Goal: Transaction & Acquisition: Purchase product/service

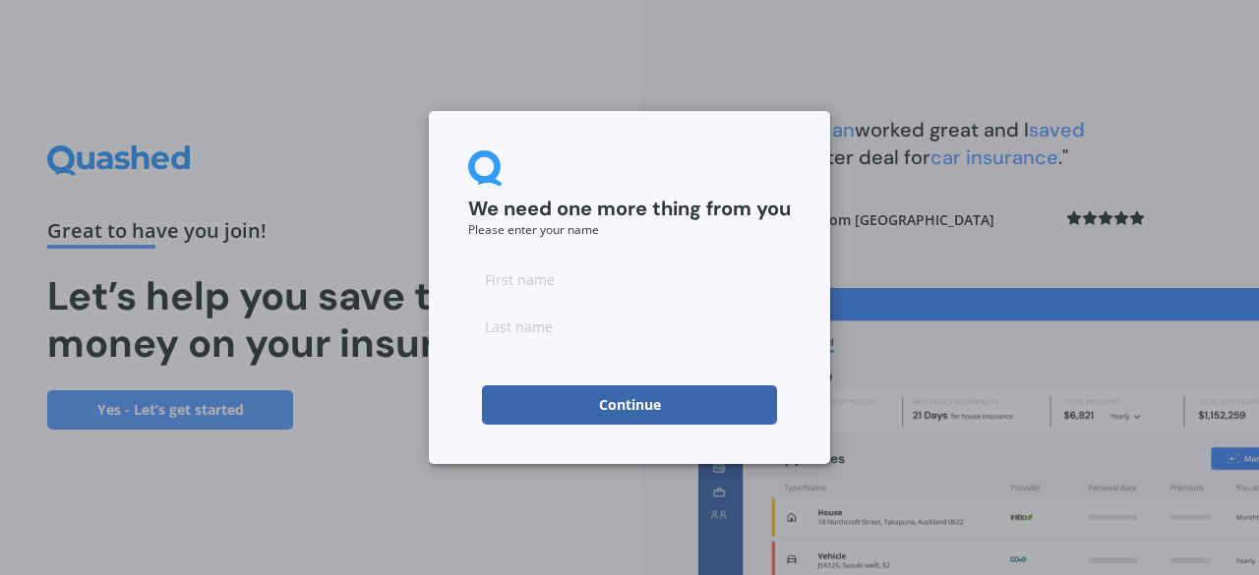
click at [559, 296] on input at bounding box center [629, 279] width 323 height 39
type input "[PERSON_NAME]"
click at [533, 329] on input at bounding box center [629, 326] width 323 height 39
type input "[PERSON_NAME]"
click at [671, 275] on input "[PERSON_NAME]" at bounding box center [629, 279] width 323 height 39
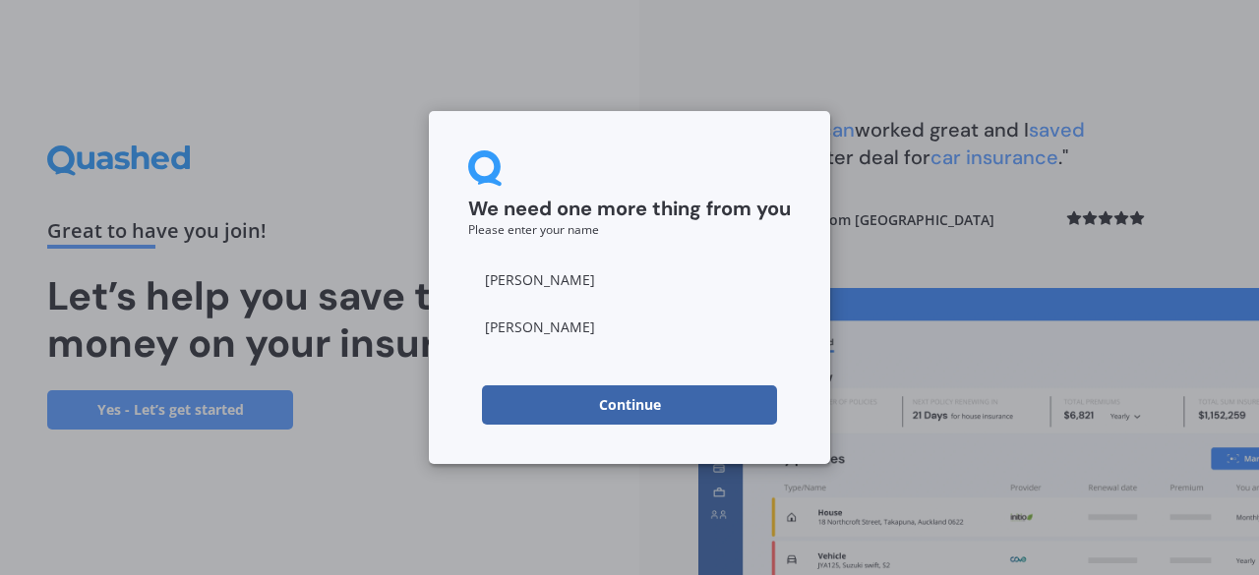
click at [454, 438] on div "We need one more thing from you Please enter your name [PERSON_NAME] Continue" at bounding box center [629, 287] width 401 height 353
click at [544, 402] on button "Continue" at bounding box center [629, 405] width 295 height 39
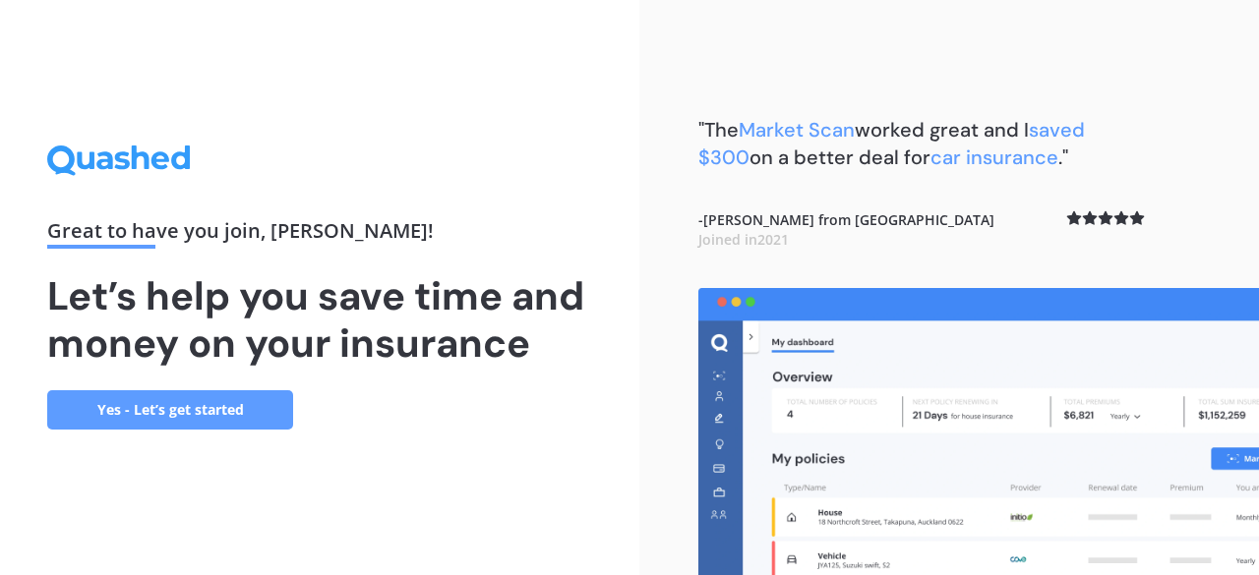
click at [510, 443] on div "Great to have you join , [PERSON_NAME] ! Let’s help you save time and money on …" at bounding box center [319, 287] width 639 height 575
click at [254, 404] on link "Yes - Let’s get started" at bounding box center [170, 409] width 246 height 39
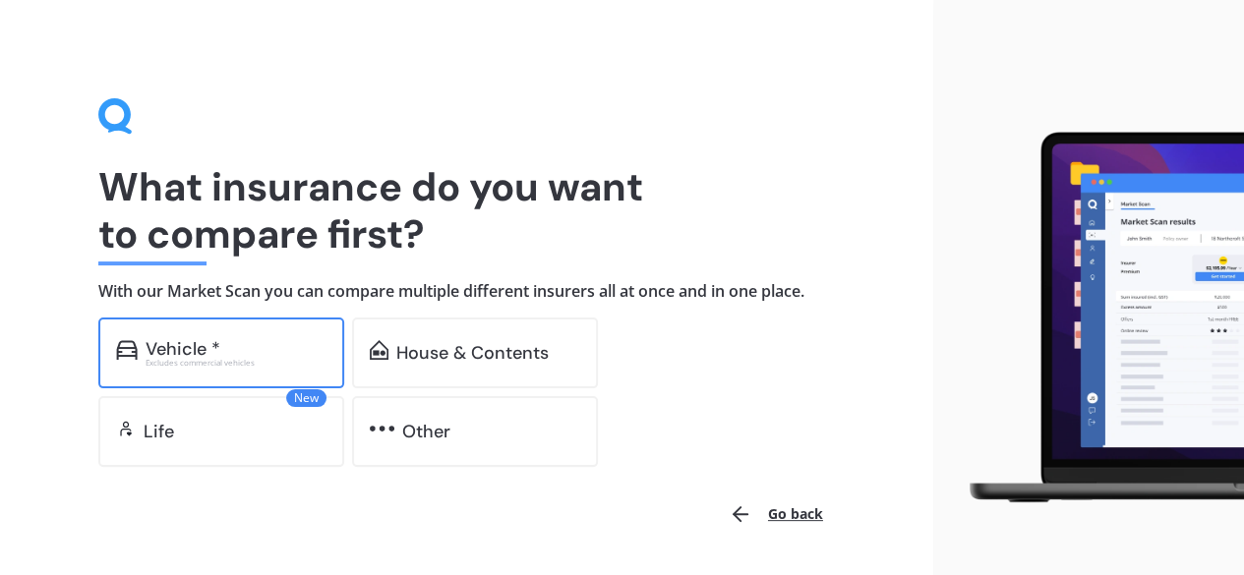
click at [208, 334] on div "Vehicle * Excludes commercial vehicles" at bounding box center [221, 353] width 246 height 71
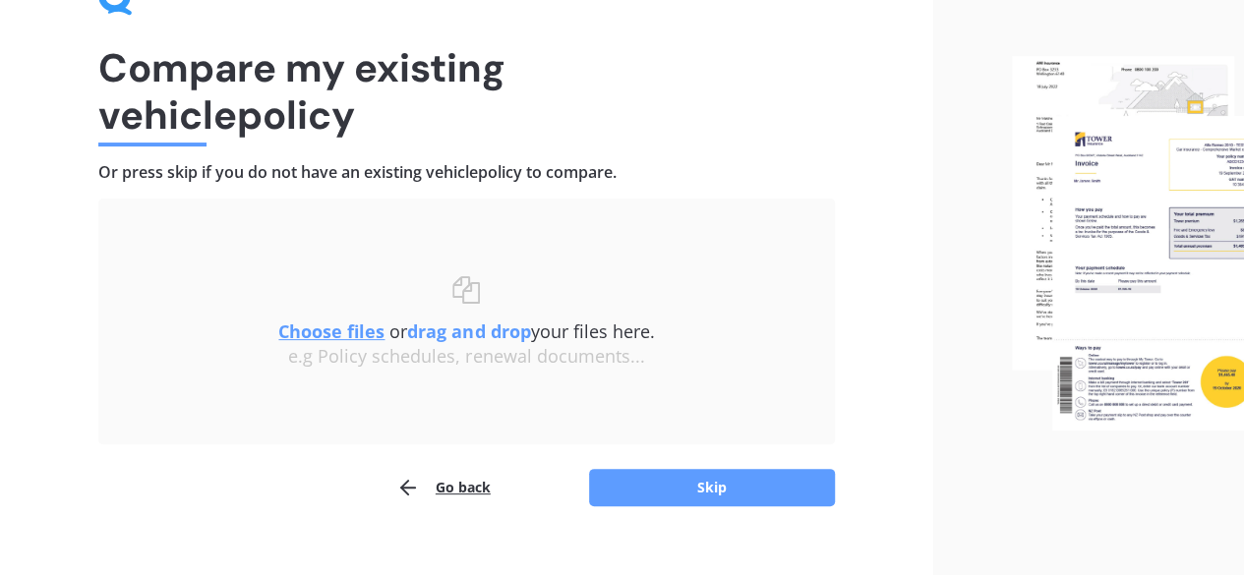
scroll to position [149, 0]
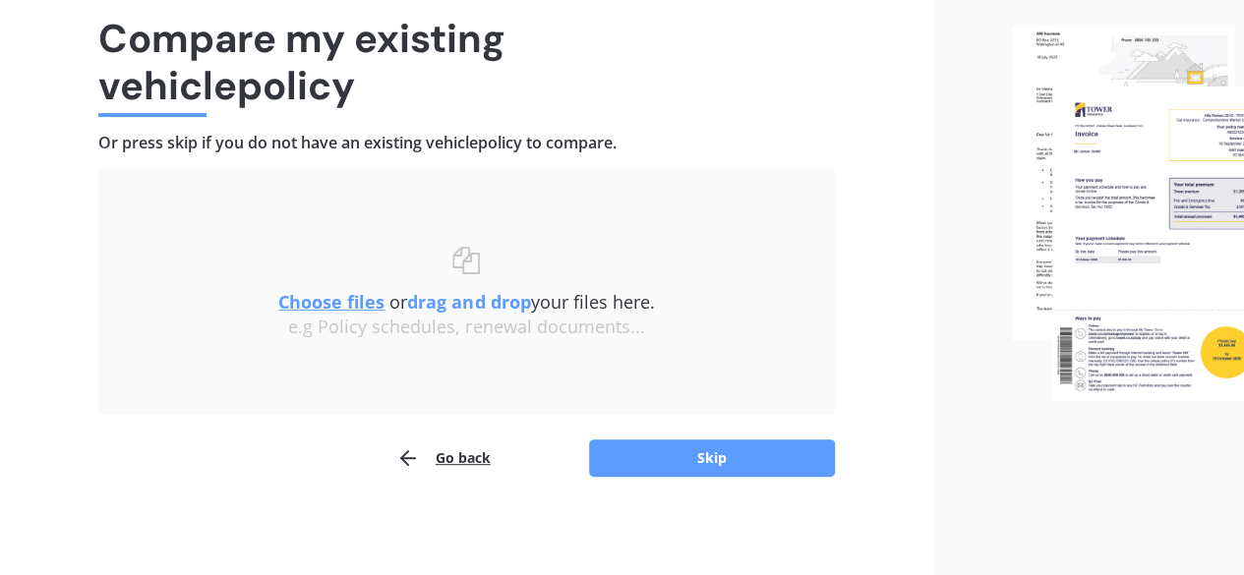
click at [451, 455] on button "Go back" at bounding box center [443, 458] width 94 height 39
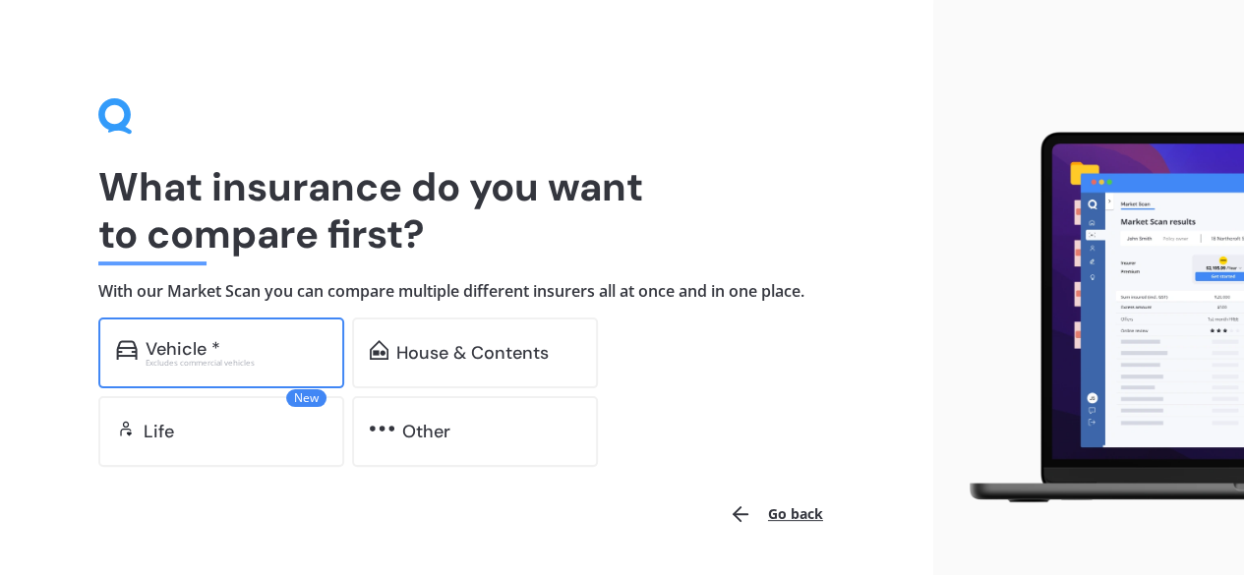
click at [200, 340] on div "Vehicle *" at bounding box center [183, 349] width 75 height 20
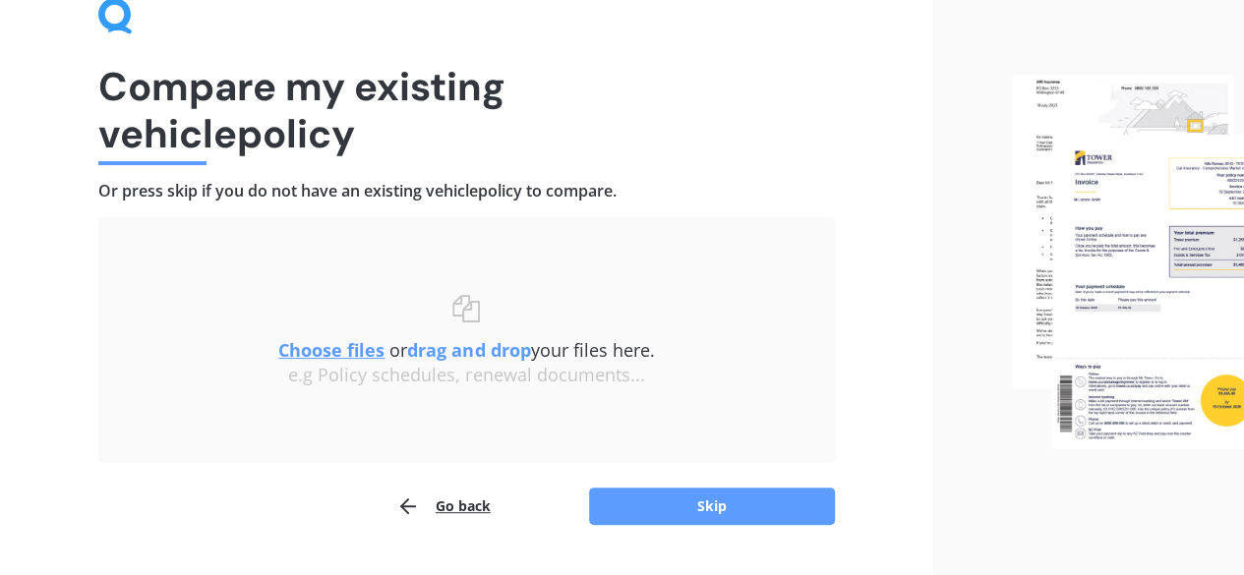
scroll to position [149, 0]
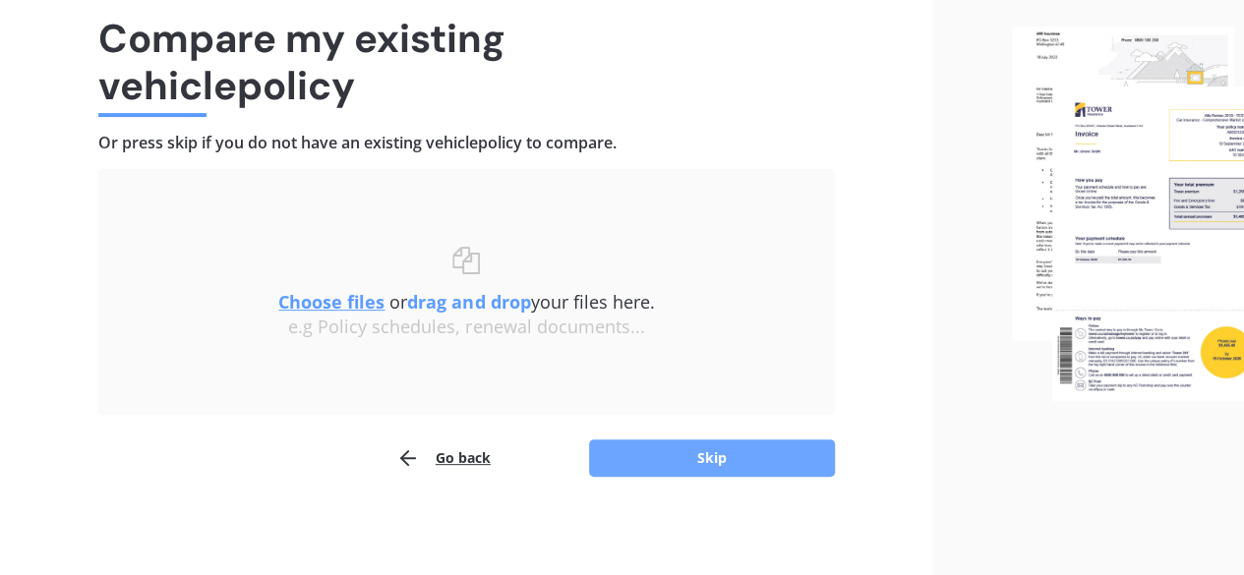
click at [734, 471] on button "Skip" at bounding box center [712, 458] width 246 height 37
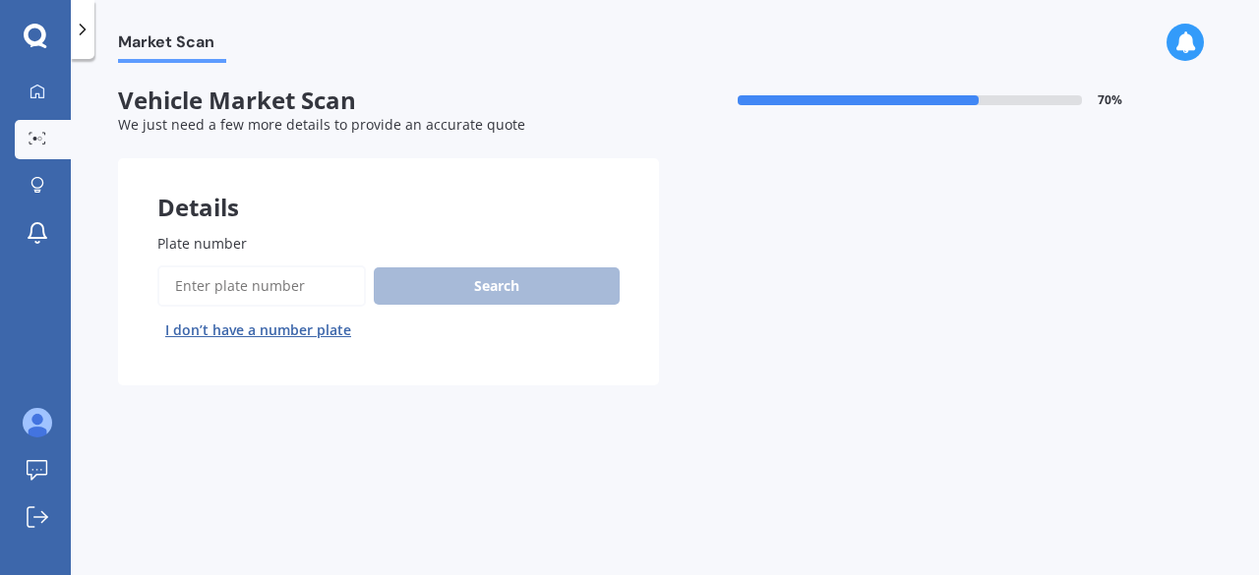
click at [244, 255] on div "Plate number Search I don’t have a number plate" at bounding box center [388, 289] width 462 height 113
click at [197, 286] on input "Plate number" at bounding box center [261, 286] width 208 height 41
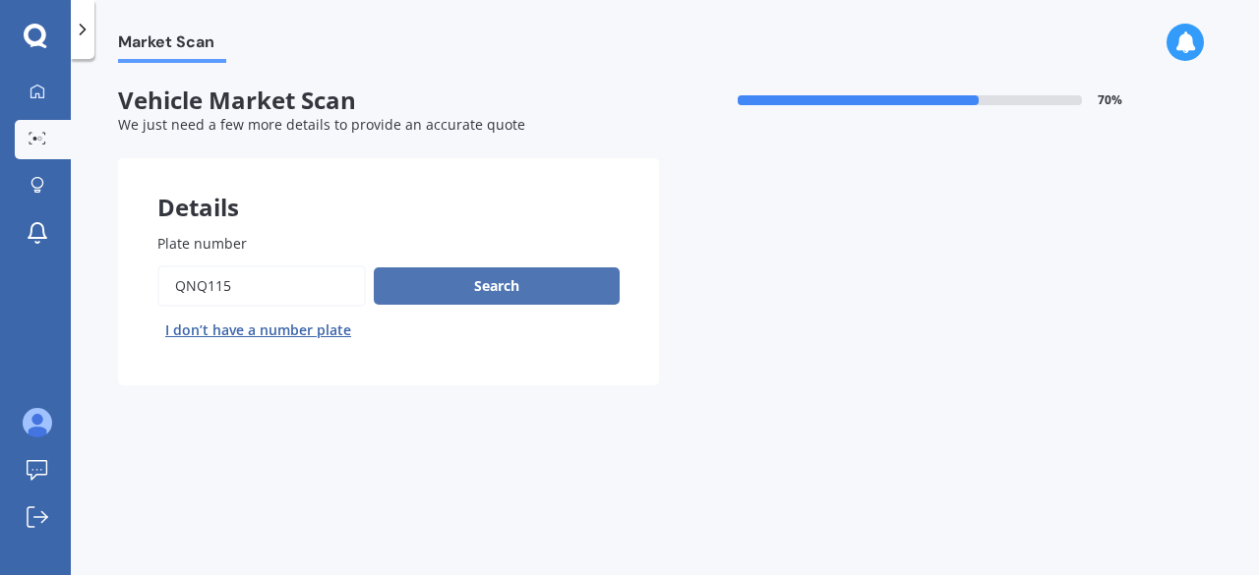
type input "qnq115"
click at [464, 292] on button "Search" at bounding box center [497, 286] width 246 height 37
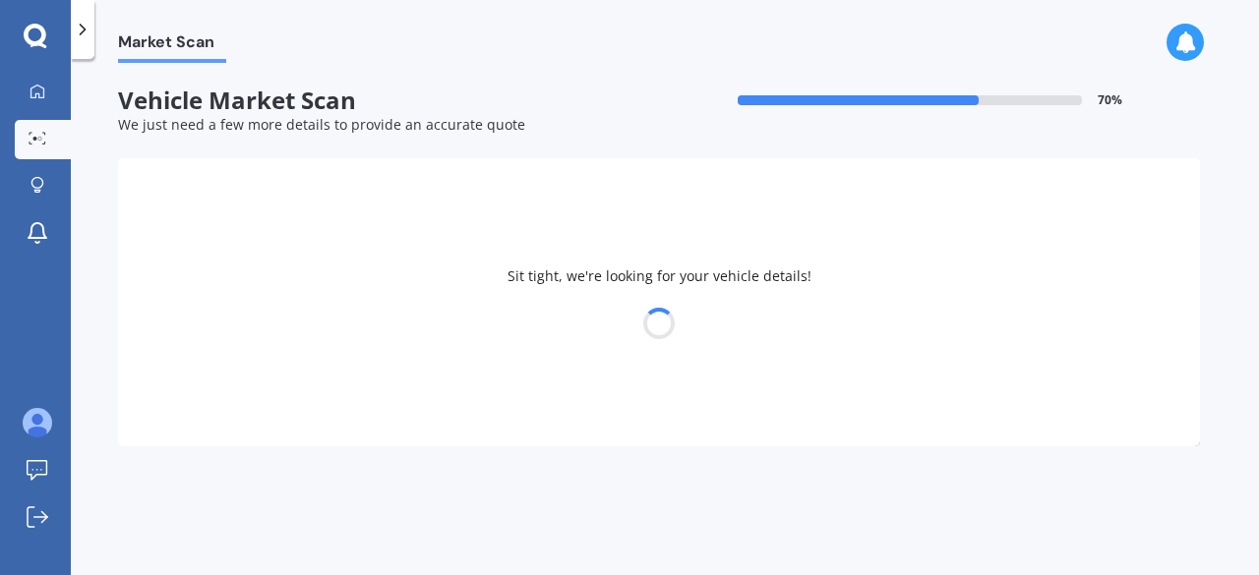
select select "TOYOTA"
select select "RACTIS"
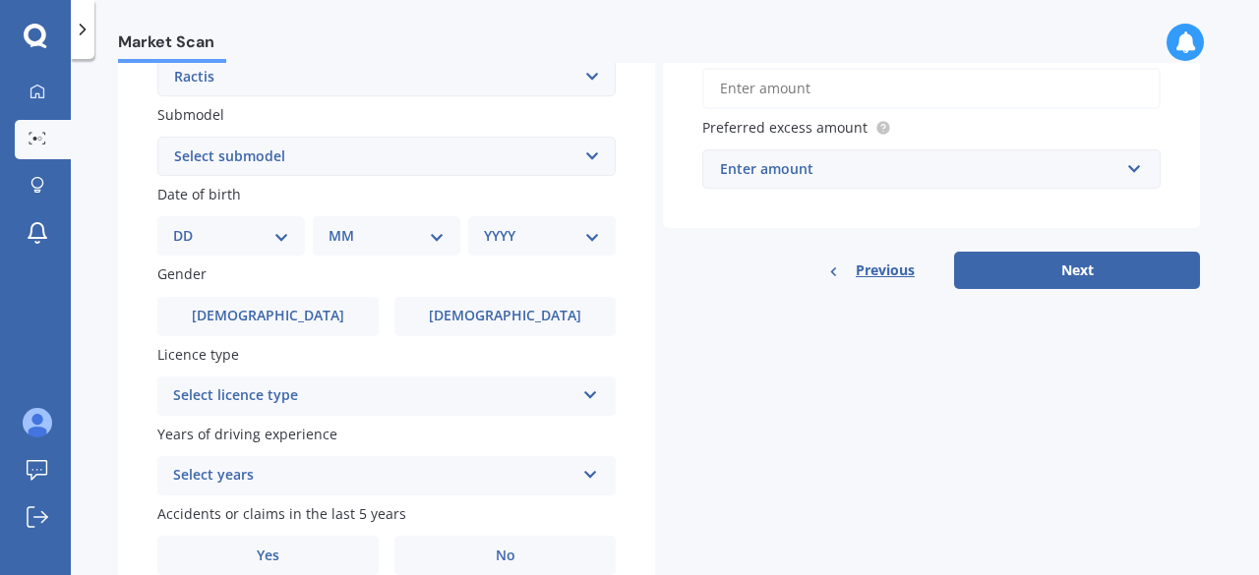
scroll to position [327, 0]
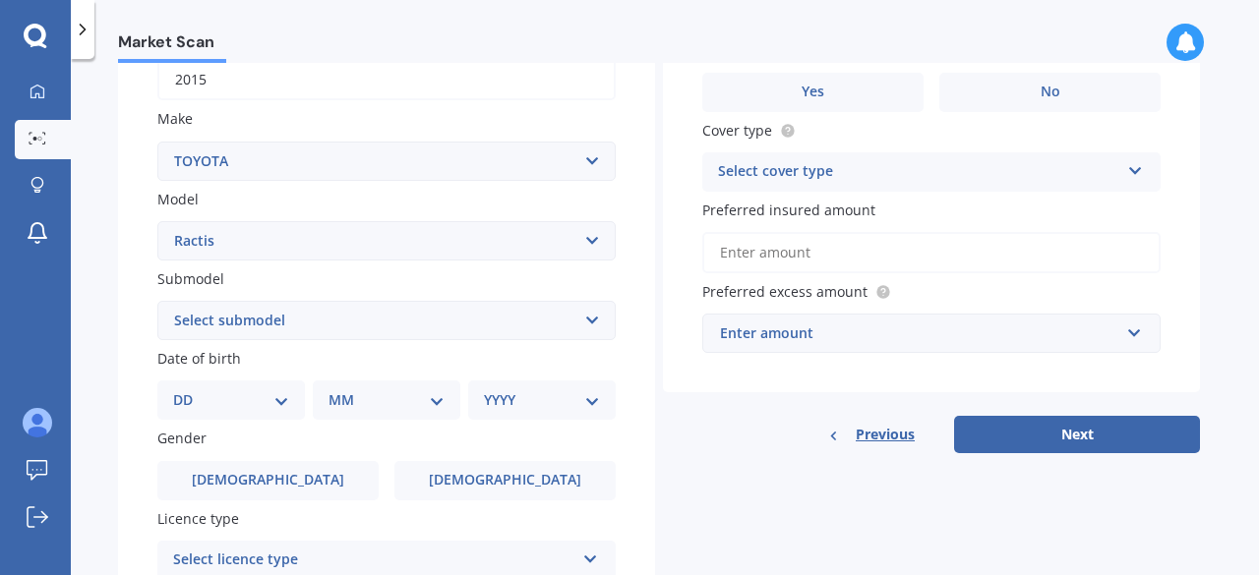
click at [265, 410] on select "DD 01 02 03 04 05 06 07 08 09 10 11 12 13 14 15 16 17 18 19 20 21 22 23 24 25 2…" at bounding box center [231, 400] width 116 height 22
select select "05"
click at [189, 391] on select "DD 01 02 03 04 05 06 07 08 09 10 11 12 13 14 15 16 17 18 19 20 21 22 23 24 25 2…" at bounding box center [231, 400] width 116 height 22
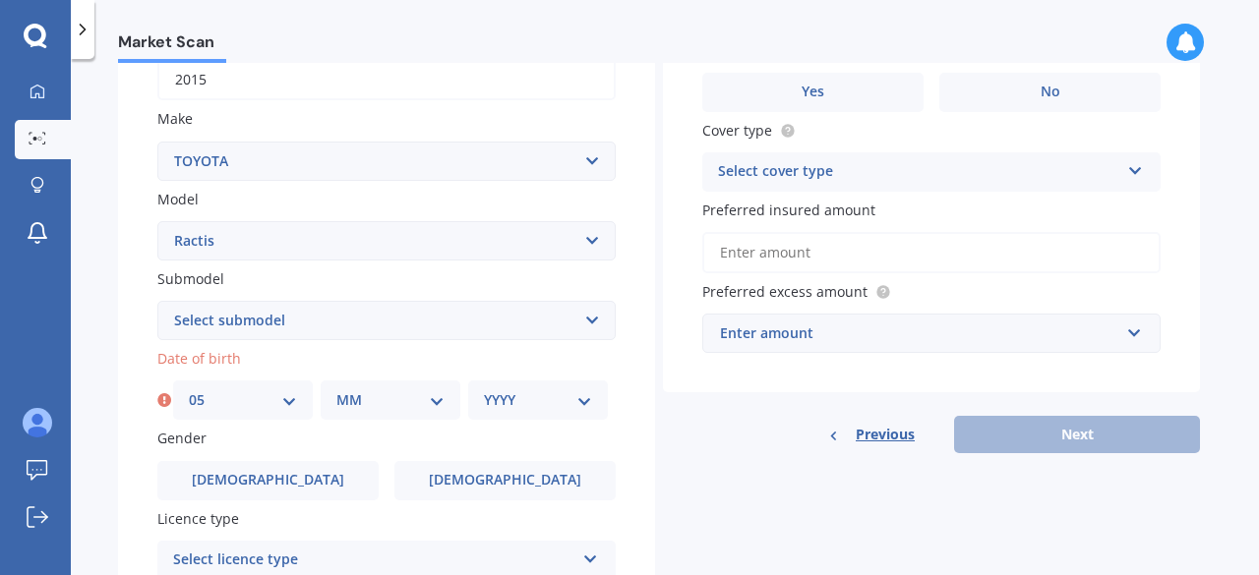
click at [428, 406] on select "MM 01 02 03 04 05 06 07 08 09 10 11 12" at bounding box center [390, 400] width 108 height 22
select select "12"
click at [336, 391] on select "MM 01 02 03 04 05 06 07 08 09 10 11 12" at bounding box center [390, 400] width 108 height 22
click at [511, 396] on select "YYYY 2025 2024 2023 2022 2021 2020 2019 2018 2017 2016 2015 2014 2013 2012 2011…" at bounding box center [538, 400] width 108 height 22
select select "1961"
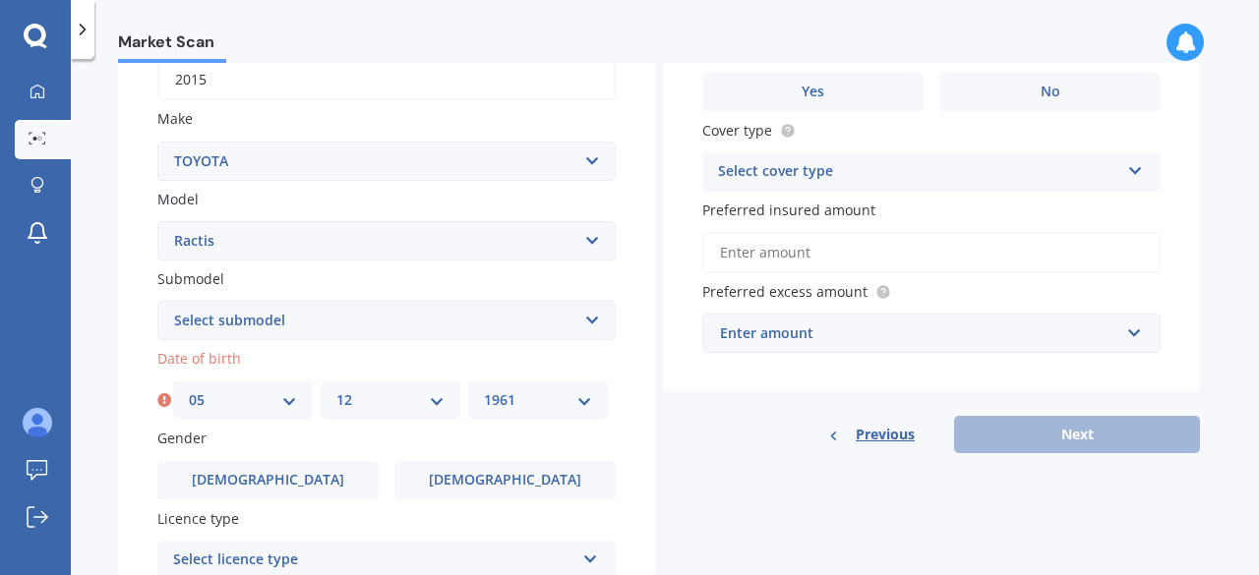
click at [484, 391] on select "YYYY 2025 2024 2023 2022 2021 2020 2019 2018 2017 2016 2015 2014 2013 2012 2011…" at bounding box center [538, 400] width 108 height 22
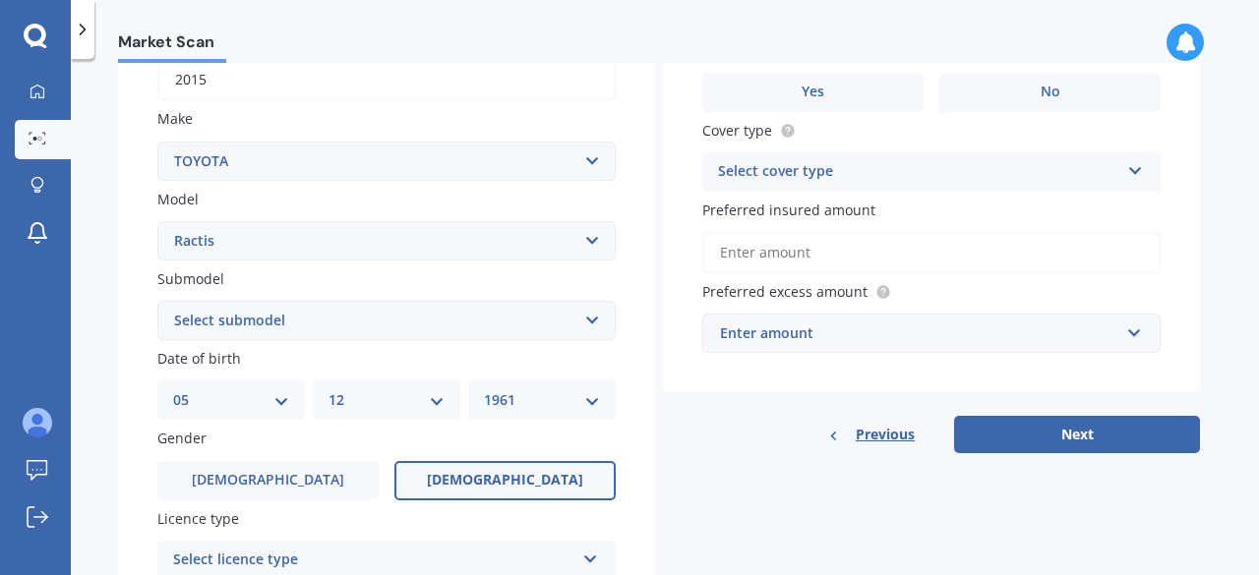
click at [486, 497] on label "[DEMOGRAPHIC_DATA]" at bounding box center [504, 480] width 221 height 39
click at [0, 0] on input "[DEMOGRAPHIC_DATA]" at bounding box center [0, 0] width 0 height 0
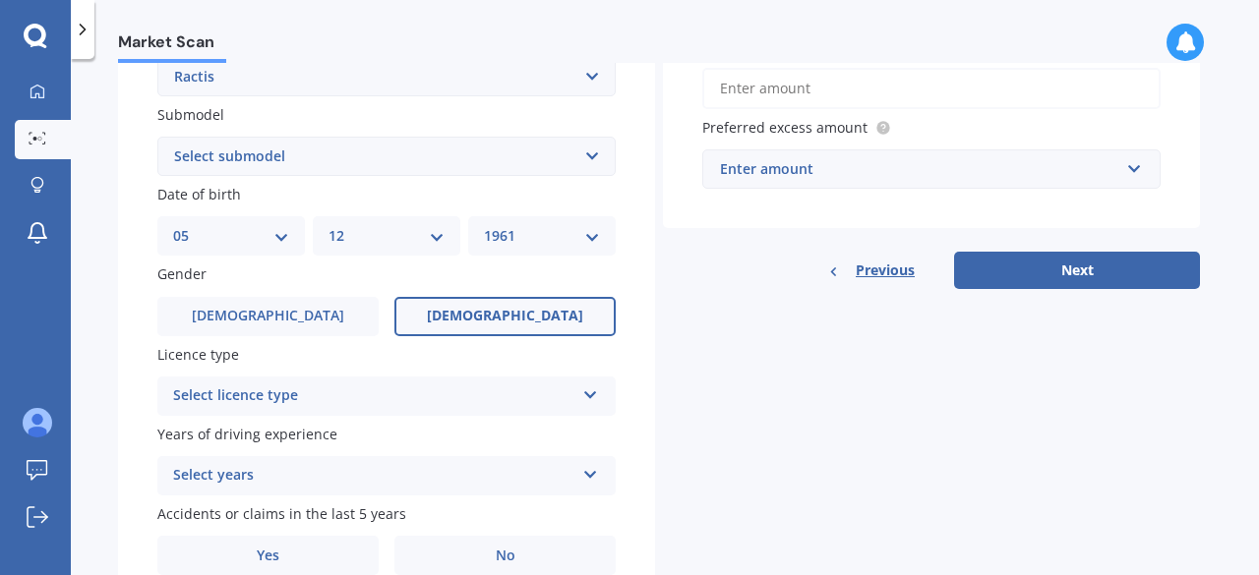
click at [592, 405] on div "Select licence type NZ Full NZ Restricted NZ Learners [GEOGRAPHIC_DATA] [GEOGRA…" at bounding box center [386, 396] width 458 height 39
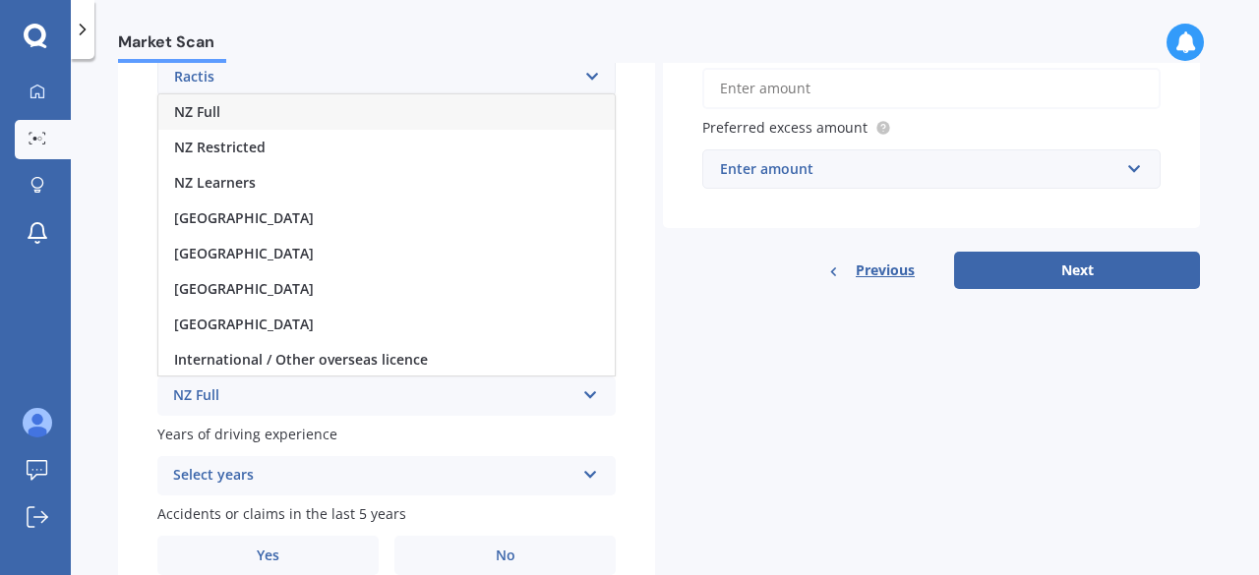
click at [366, 117] on div "NZ Full" at bounding box center [386, 111] width 456 height 35
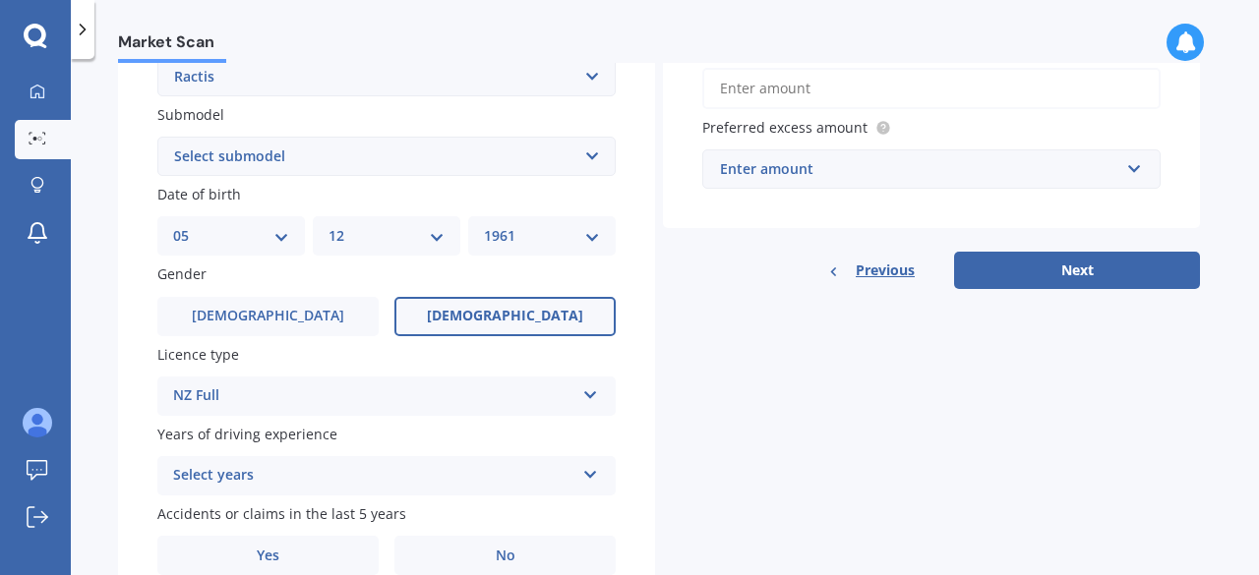
click at [120, 343] on div "Plate number Search I don’t have a number plate Year [DATE] Make Select make AC…" at bounding box center [386, 159] width 537 height 914
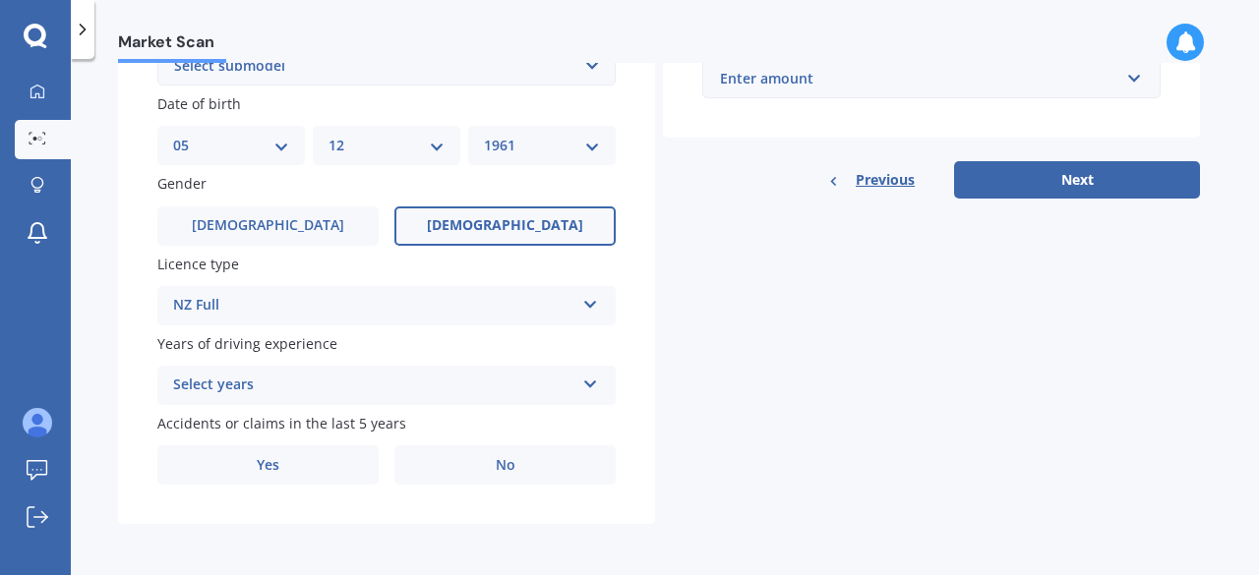
click at [592, 387] on icon at bounding box center [590, 381] width 17 height 14
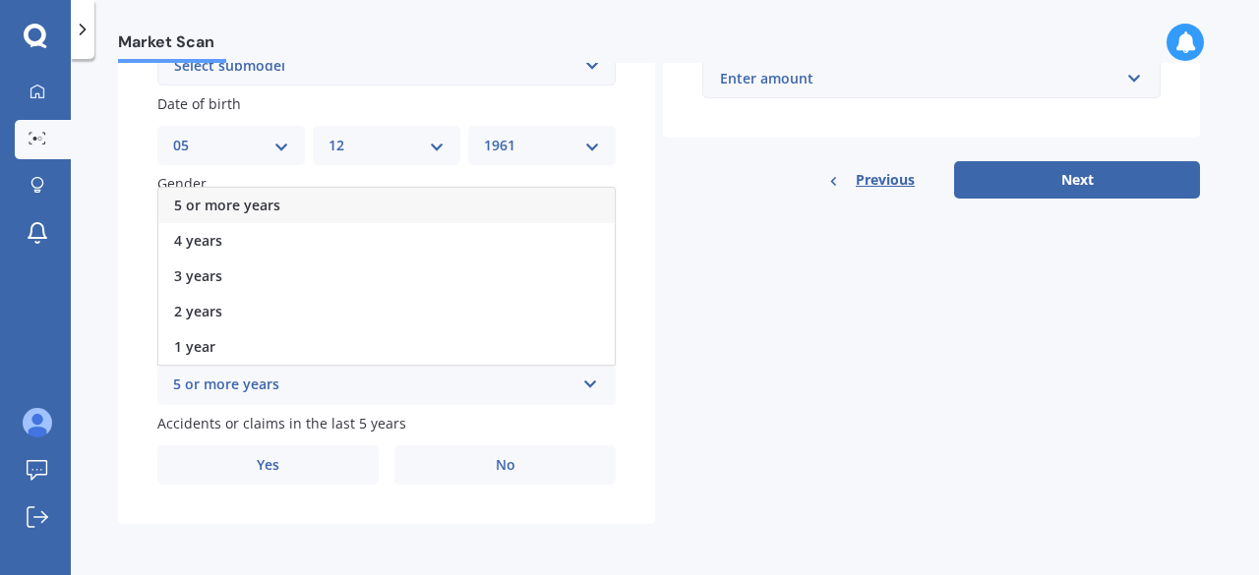
click at [283, 377] on div "5 or more years" at bounding box center [373, 386] width 401 height 24
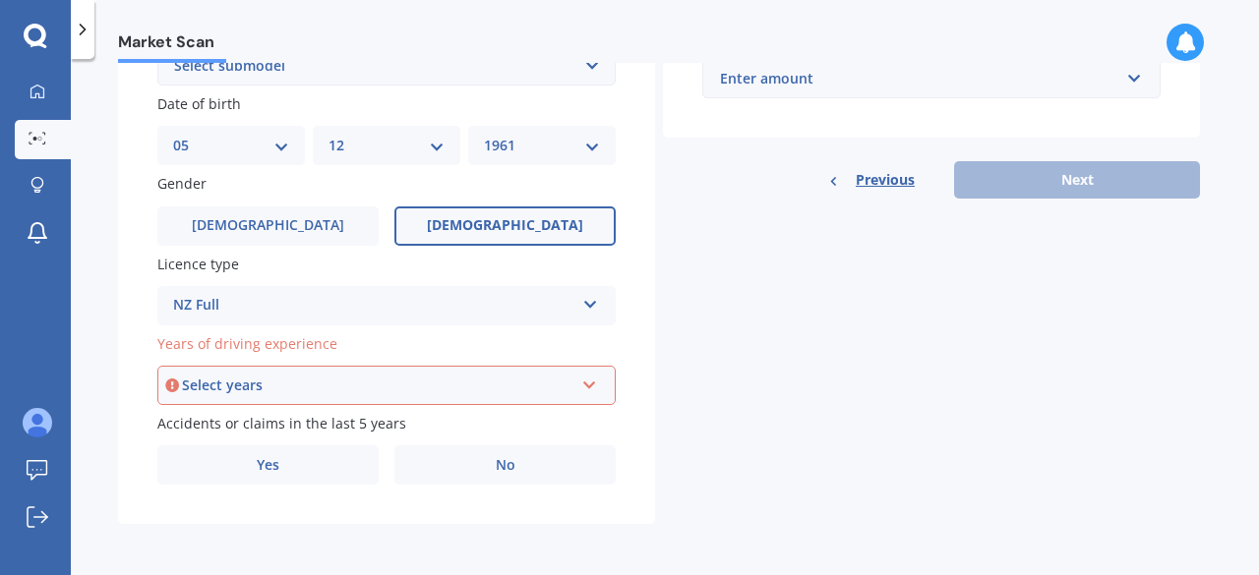
click at [720, 393] on div "Details Plate number Search I don’t have a number plate Year [DATE] Make Select…" at bounding box center [659, 50] width 1082 height 949
click at [583, 377] on icon at bounding box center [589, 382] width 17 height 14
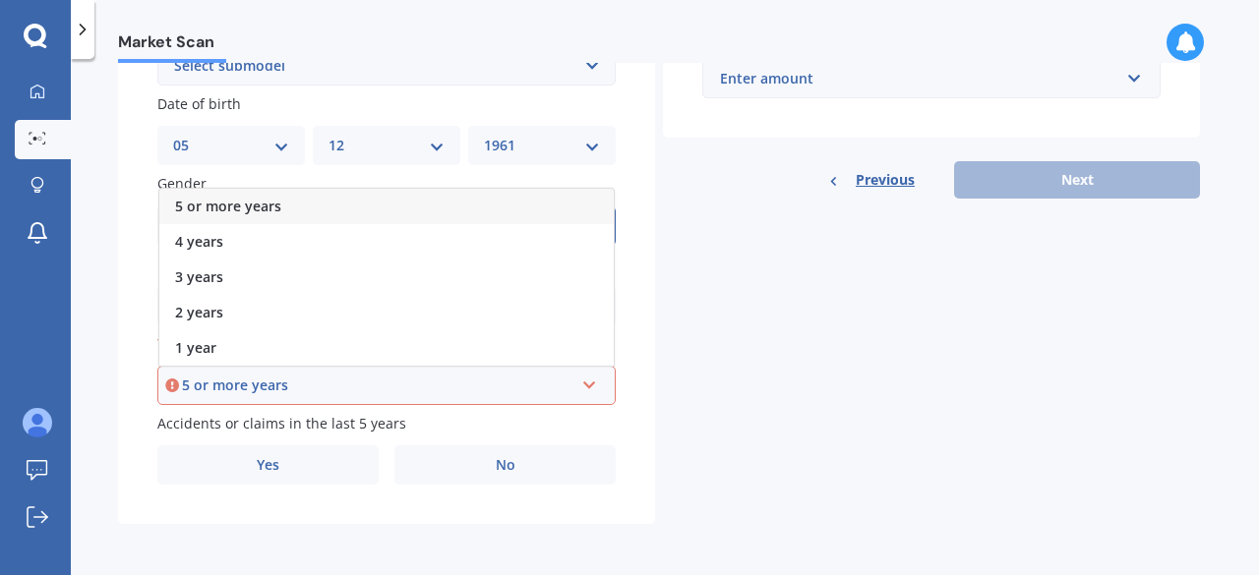
click at [590, 385] on icon at bounding box center [589, 382] width 17 height 14
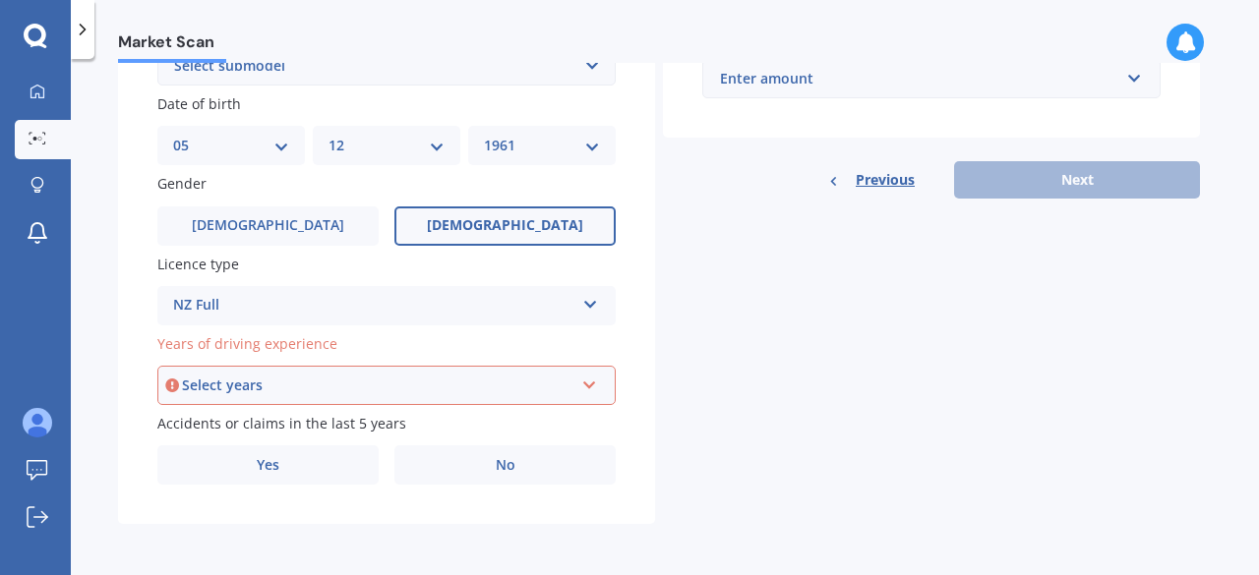
click at [590, 385] on icon at bounding box center [589, 382] width 17 height 14
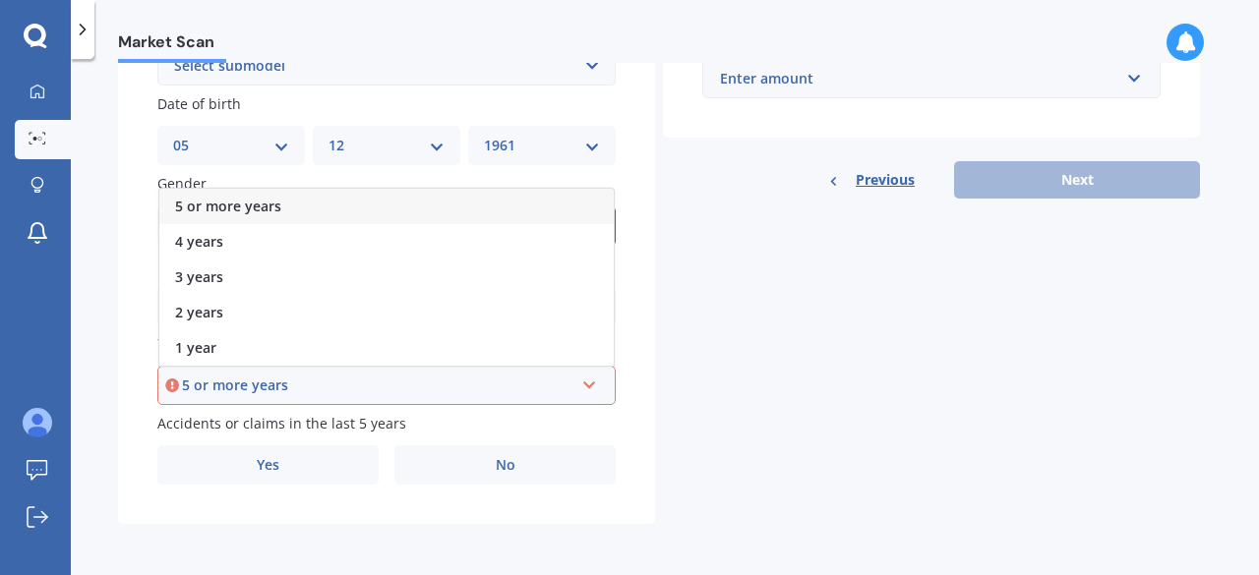
click at [308, 206] on div "5 or more years" at bounding box center [386, 206] width 454 height 35
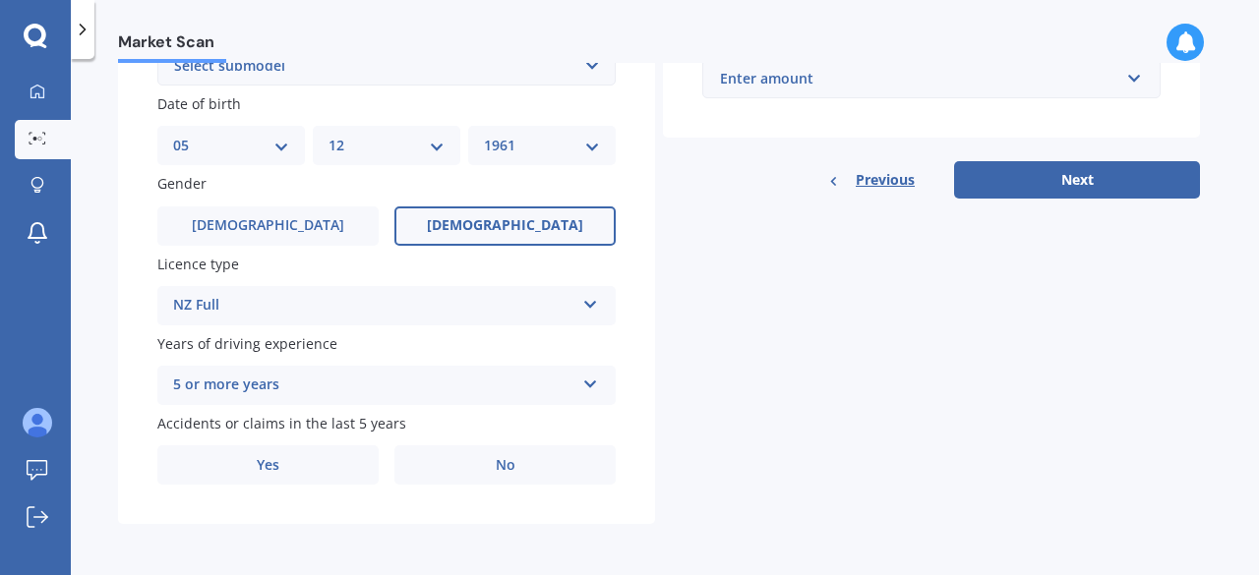
click at [729, 351] on div "Details Plate number Search I don’t have a number plate Year [DATE] Make Select…" at bounding box center [659, 50] width 1082 height 949
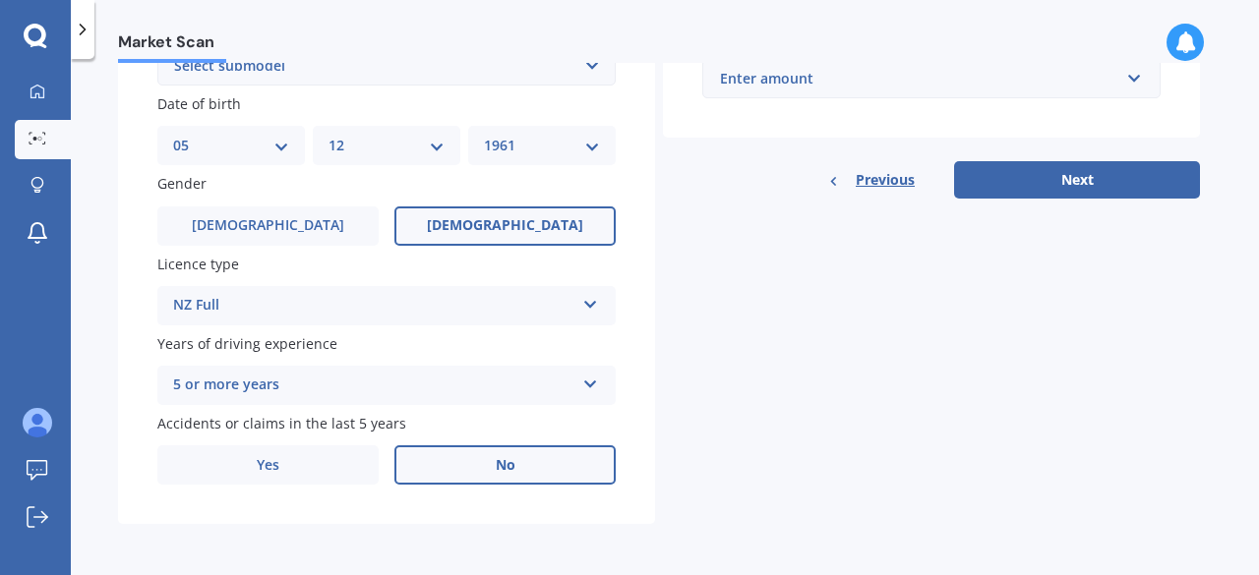
click at [511, 459] on span "No" at bounding box center [506, 465] width 20 height 17
click at [0, 0] on input "No" at bounding box center [0, 0] width 0 height 0
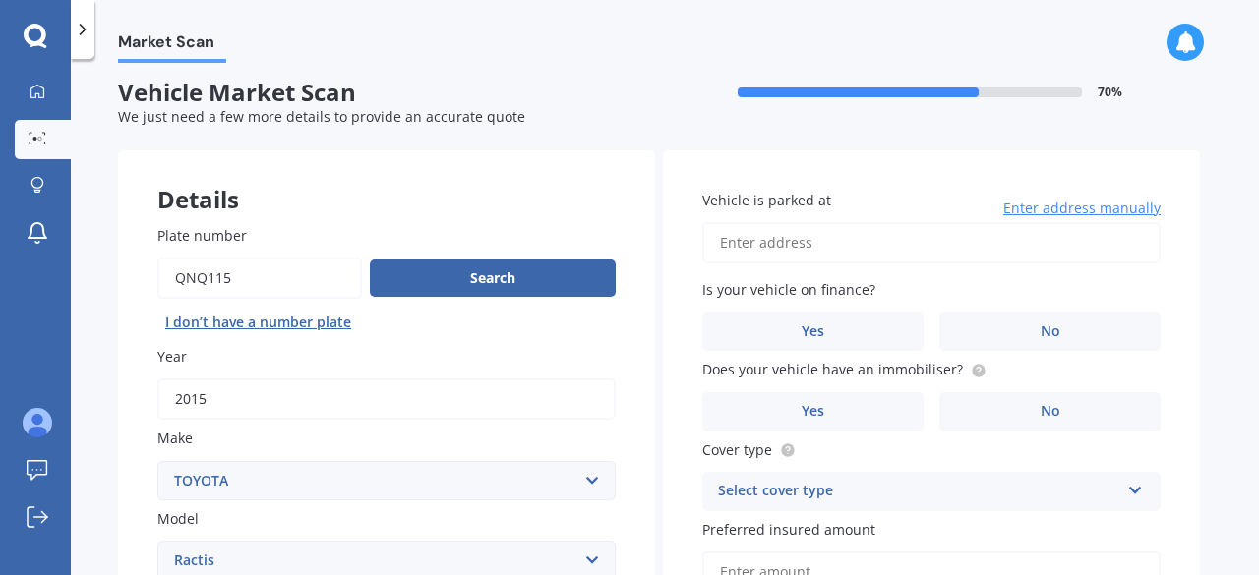
scroll to position [0, 0]
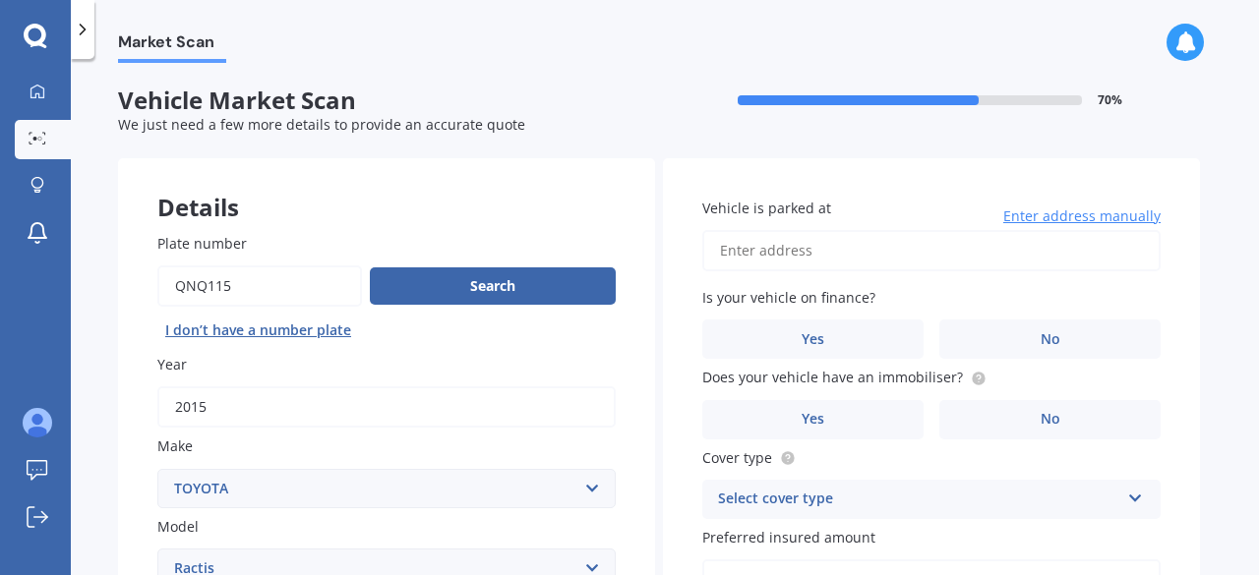
click at [738, 267] on input "Vehicle is parked at" at bounding box center [931, 250] width 458 height 41
type input "[STREET_ADDRESS]"
click at [1005, 340] on label "No" at bounding box center [1049, 339] width 221 height 39
click at [0, 0] on input "No" at bounding box center [0, 0] width 0 height 0
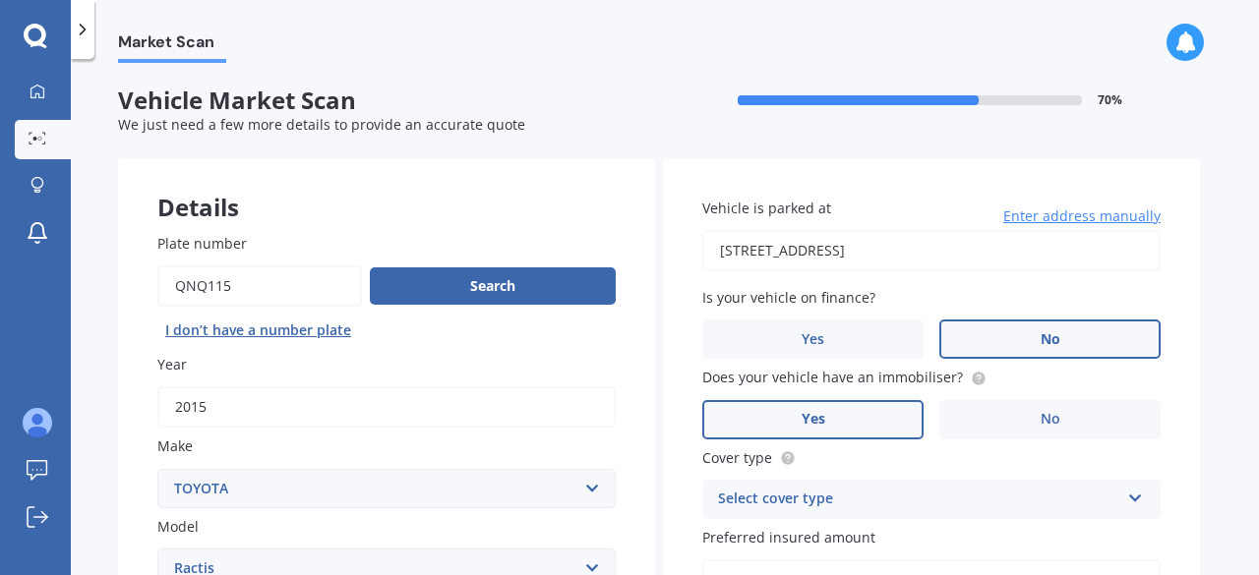
click at [859, 418] on label "Yes" at bounding box center [812, 419] width 221 height 39
click at [0, 0] on input "Yes" at bounding box center [0, 0] width 0 height 0
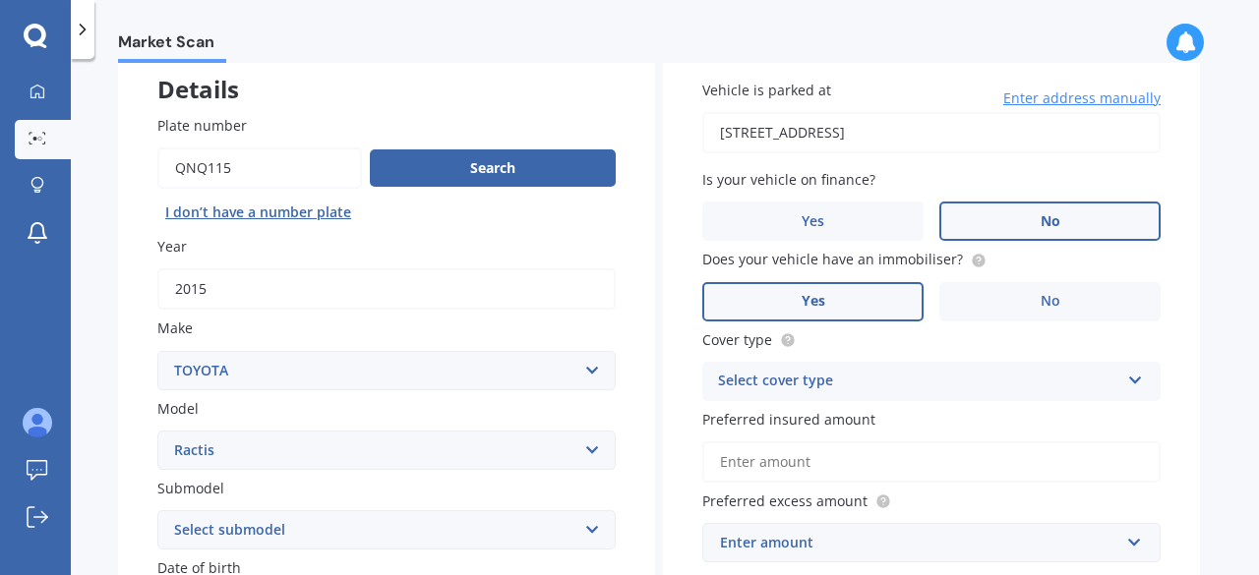
scroll to position [163, 0]
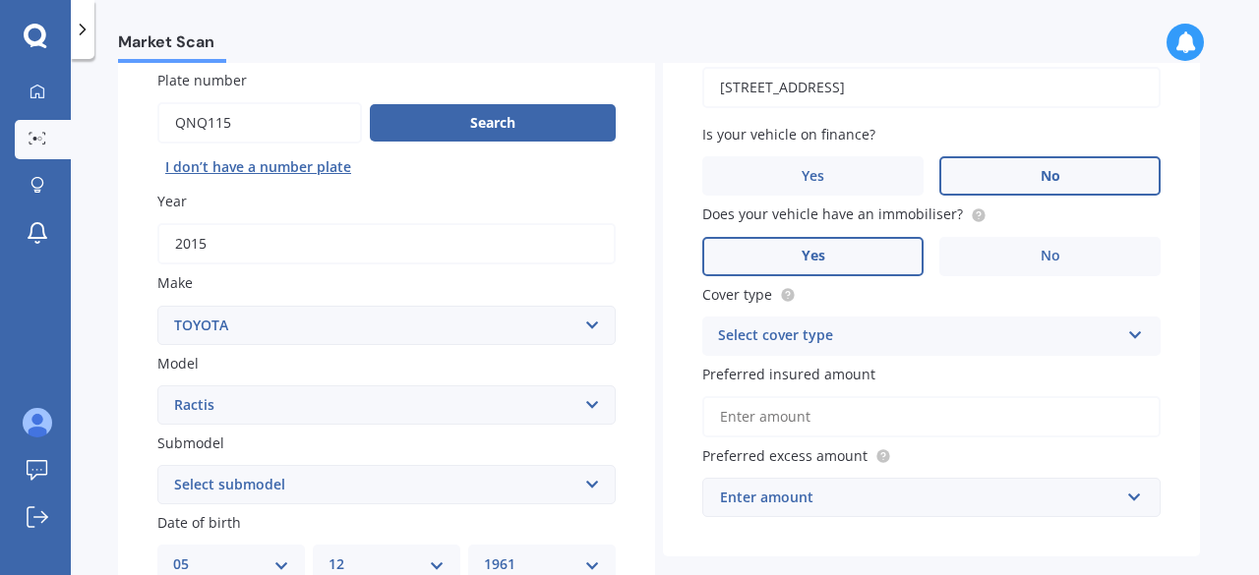
click at [818, 326] on div "Select cover type" at bounding box center [918, 337] width 401 height 24
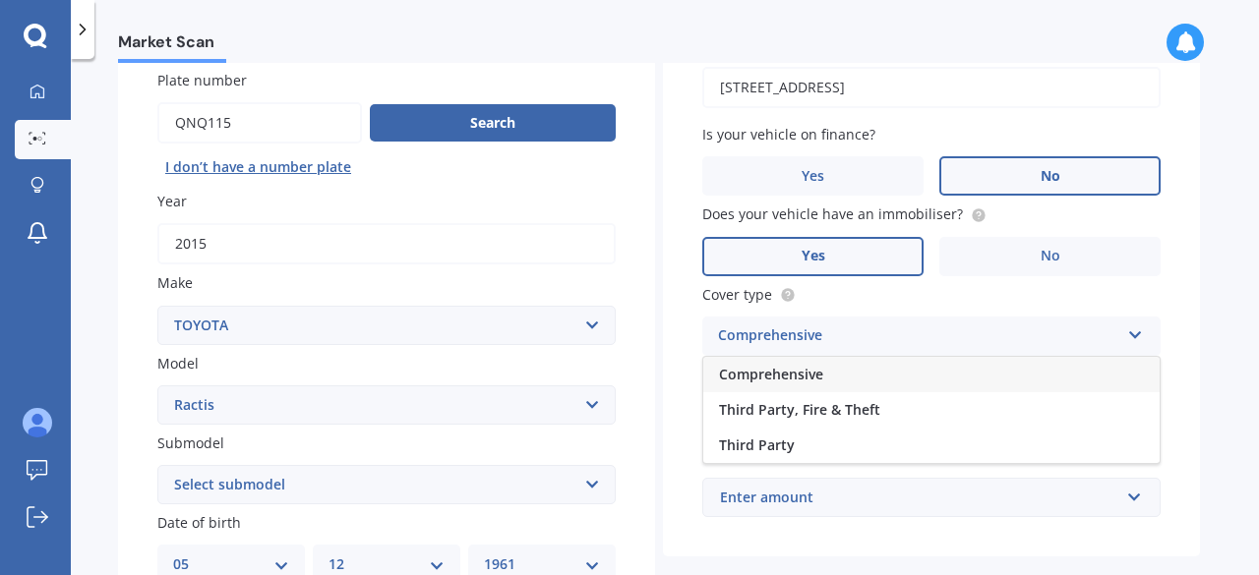
click at [779, 378] on span "Comprehensive" at bounding box center [771, 374] width 104 height 19
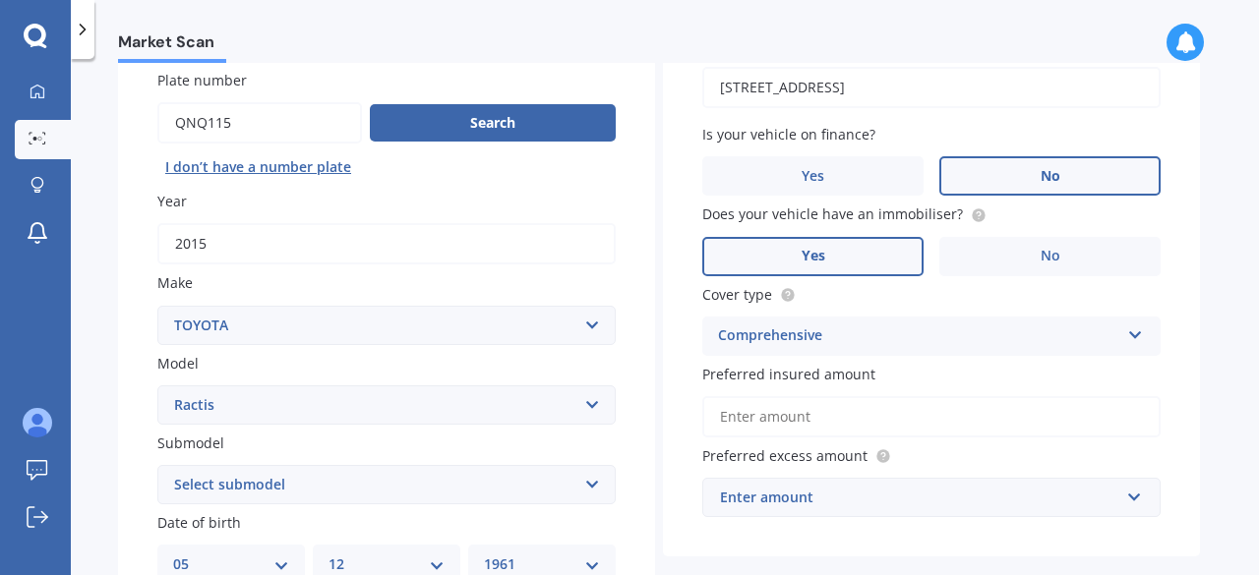
click at [684, 353] on div "Vehicle is parked at [STREET_ADDRESS] Papatoetoe 2025 Enter address manually Is…" at bounding box center [931, 276] width 537 height 563
click at [763, 420] on input "Preferred insured amount" at bounding box center [931, 416] width 458 height 41
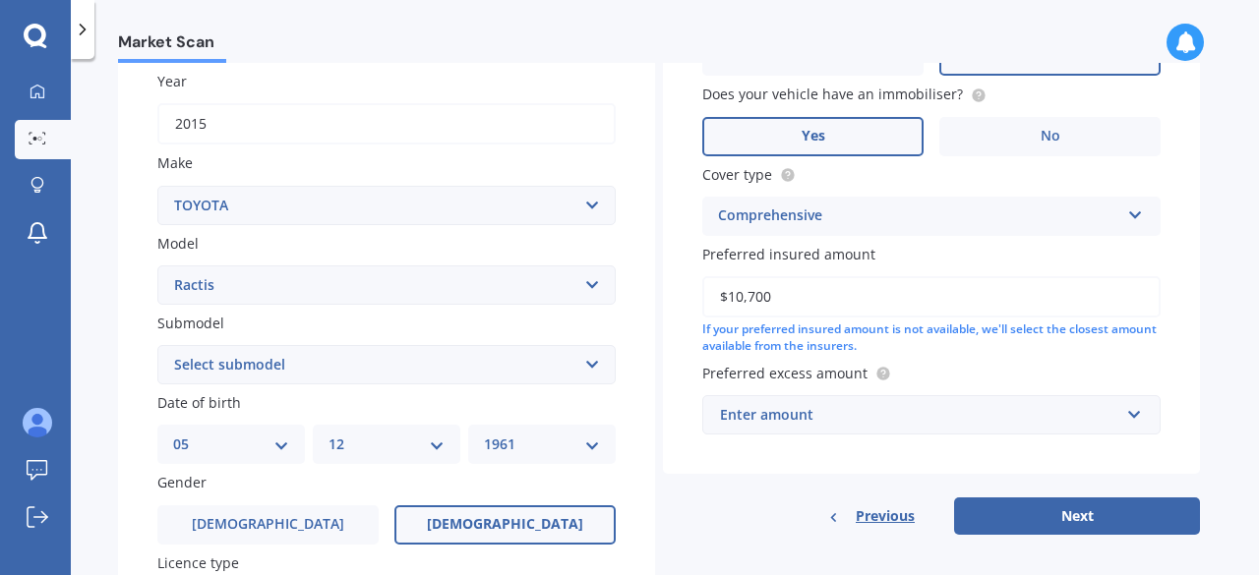
scroll to position [327, 0]
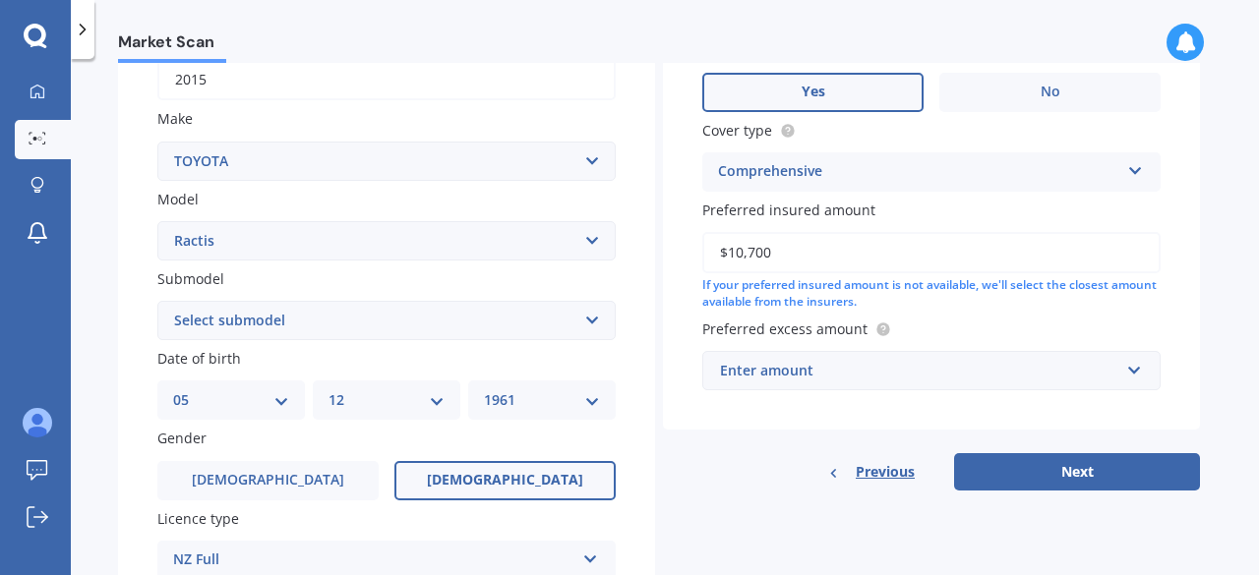
type input "$10,700"
click at [694, 424] on div "Vehicle is parked at [STREET_ADDRESS] Papatoetoe 2025 Enter address manually Is…" at bounding box center [931, 130] width 537 height 599
click at [1135, 367] on input "text" at bounding box center [924, 370] width 441 height 37
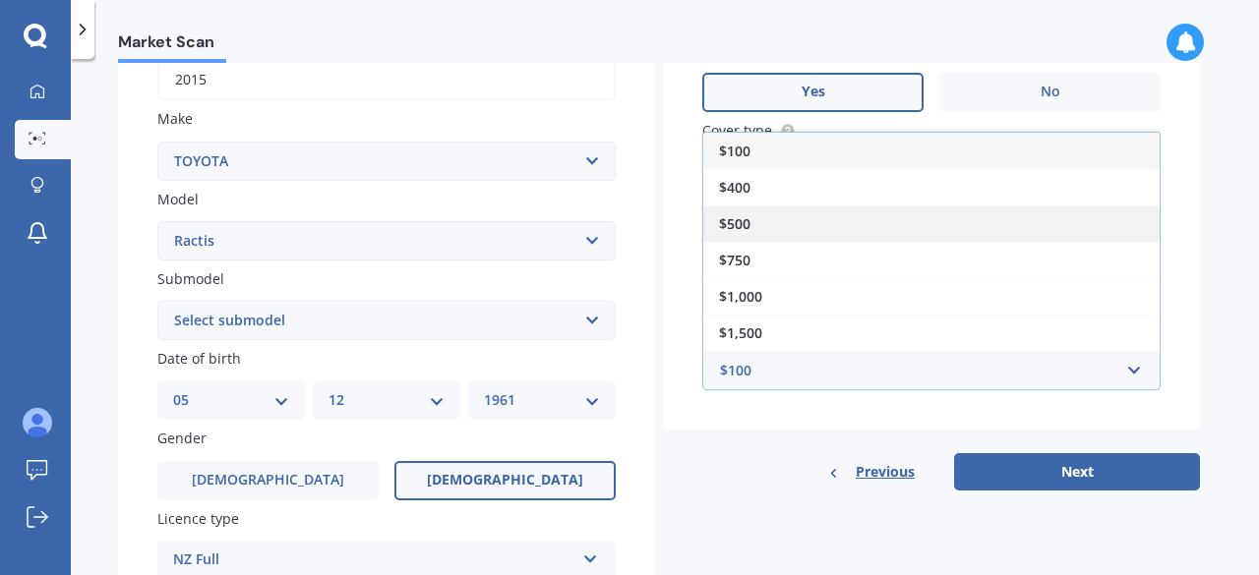
click at [938, 233] on div "$500" at bounding box center [931, 224] width 456 height 36
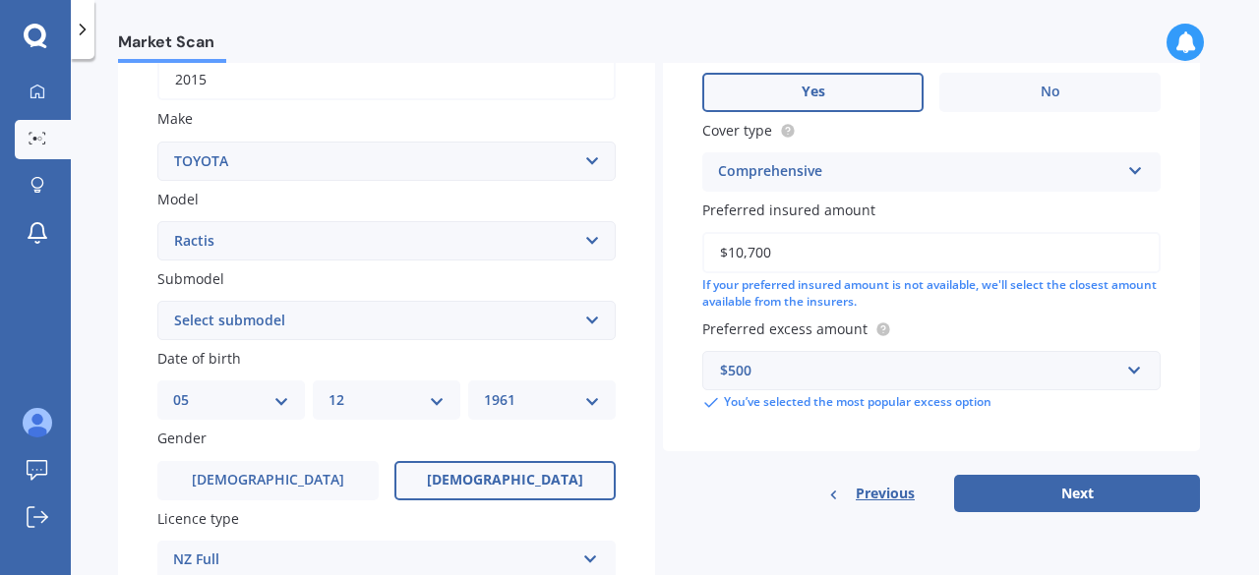
click at [785, 428] on div "Vehicle is parked at [STREET_ADDRESS] Papatoetoe 2025 Enter address manually Is…" at bounding box center [931, 141] width 537 height 621
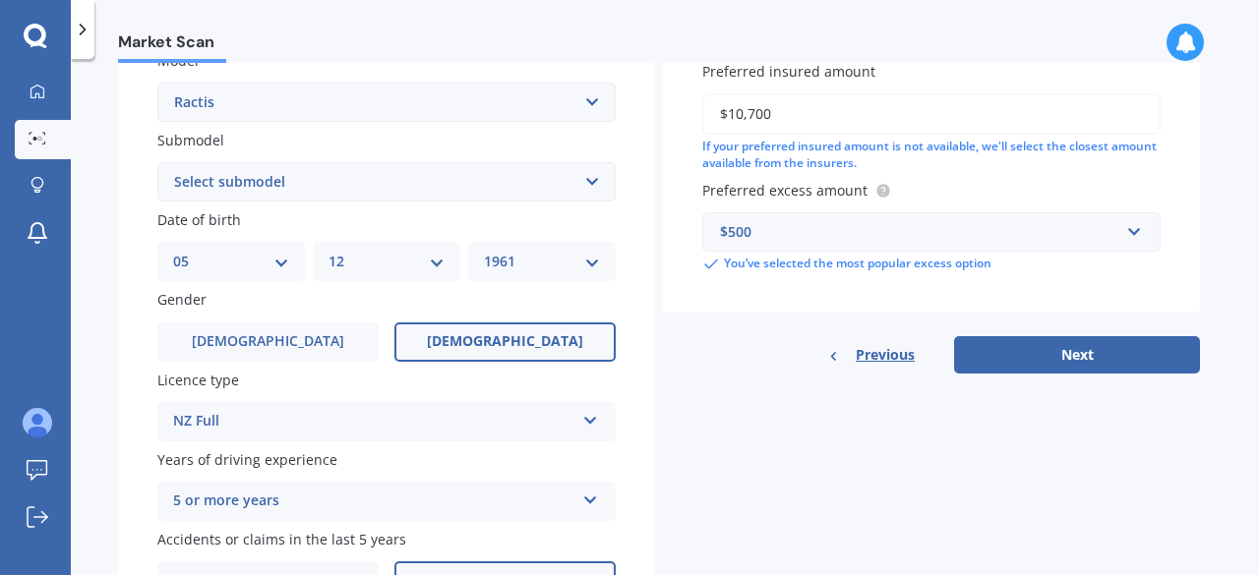
scroll to position [492, 0]
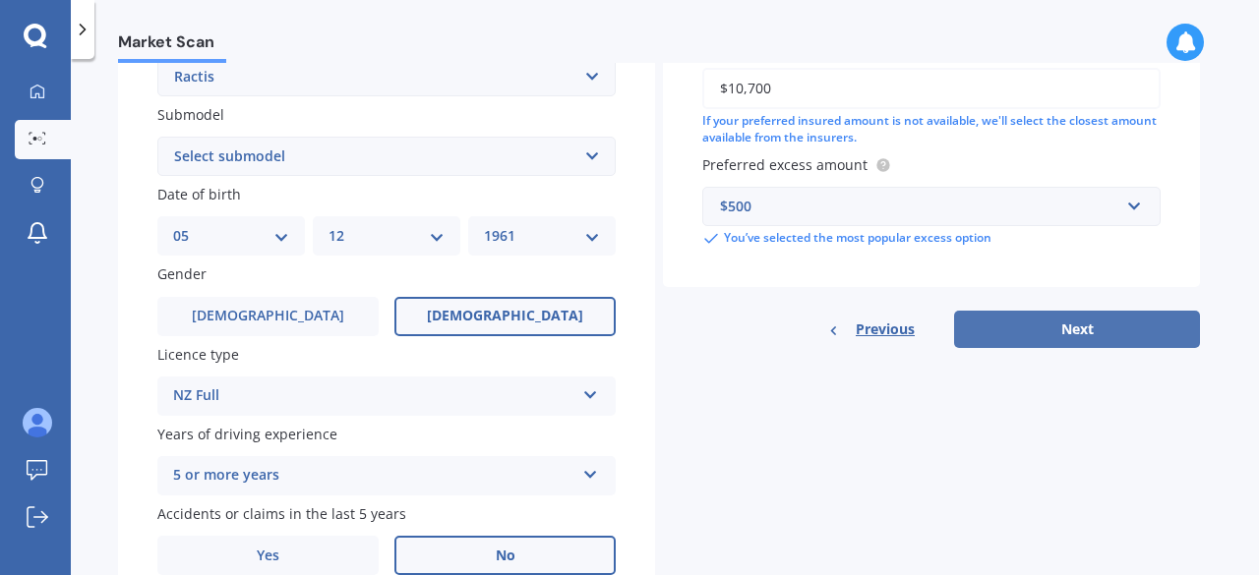
click at [1048, 329] on button "Next" at bounding box center [1077, 329] width 246 height 37
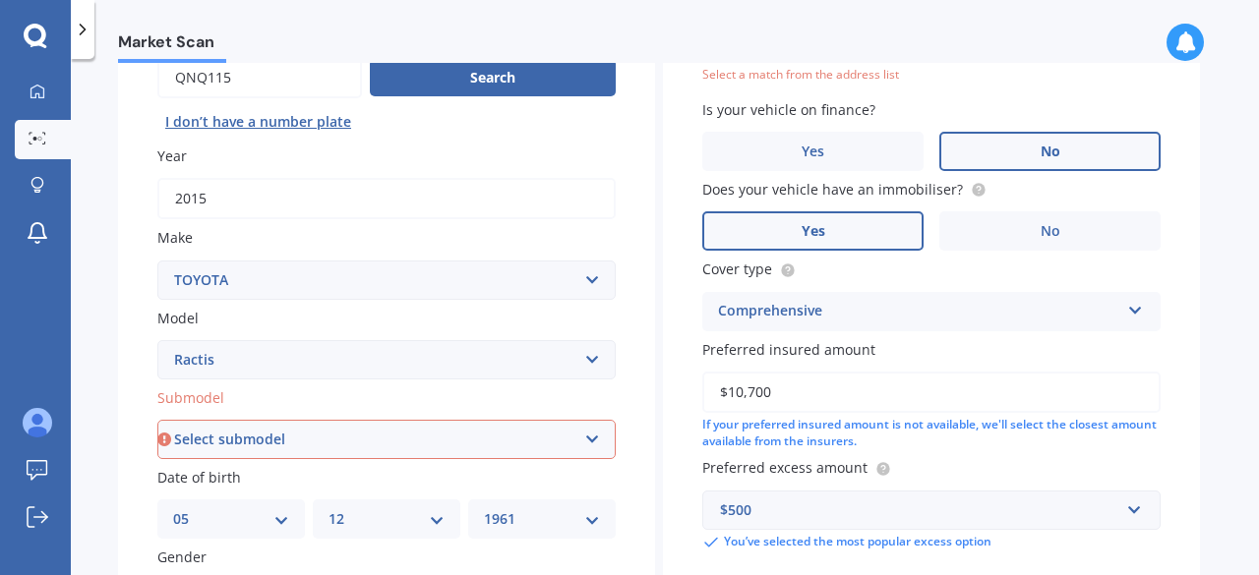
scroll to position [327, 0]
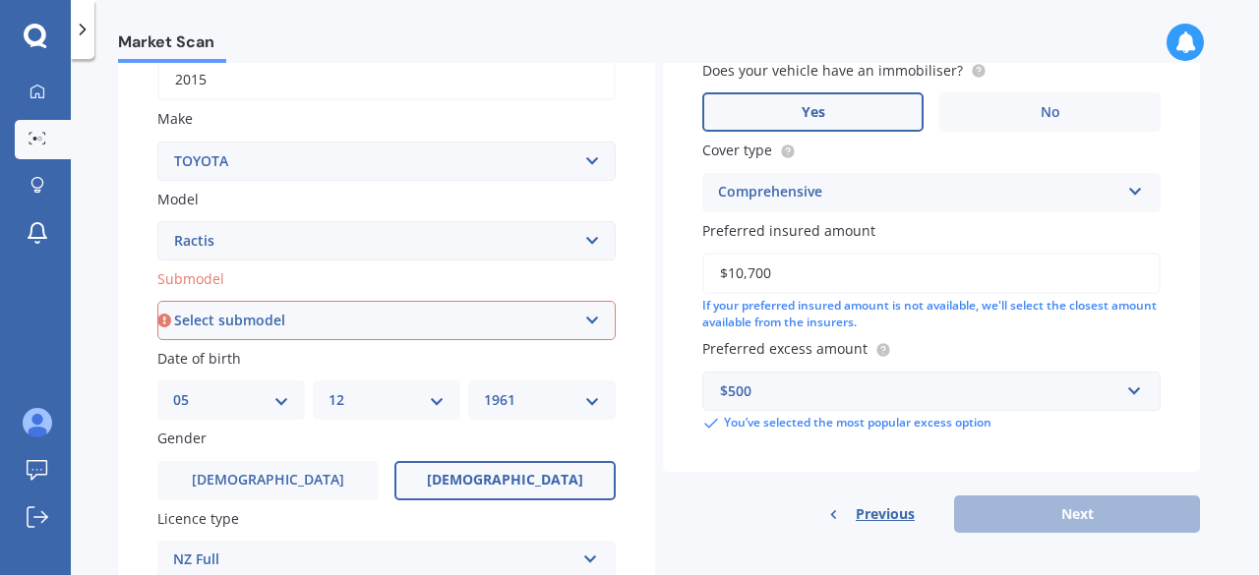
click at [594, 322] on select "Select submodel (All)" at bounding box center [386, 320] width 458 height 39
select select "(ALL)"
click at [157, 302] on select "Select submodel (All)" at bounding box center [386, 320] width 458 height 39
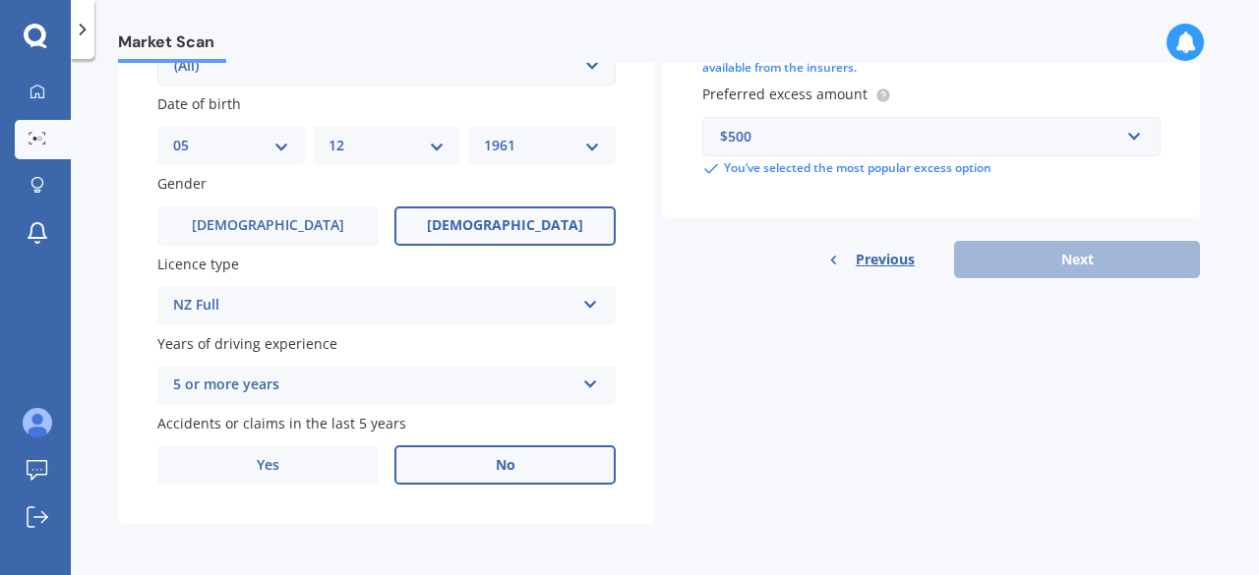
scroll to position [0, 0]
click at [1096, 253] on div "Previous Next" at bounding box center [931, 259] width 537 height 37
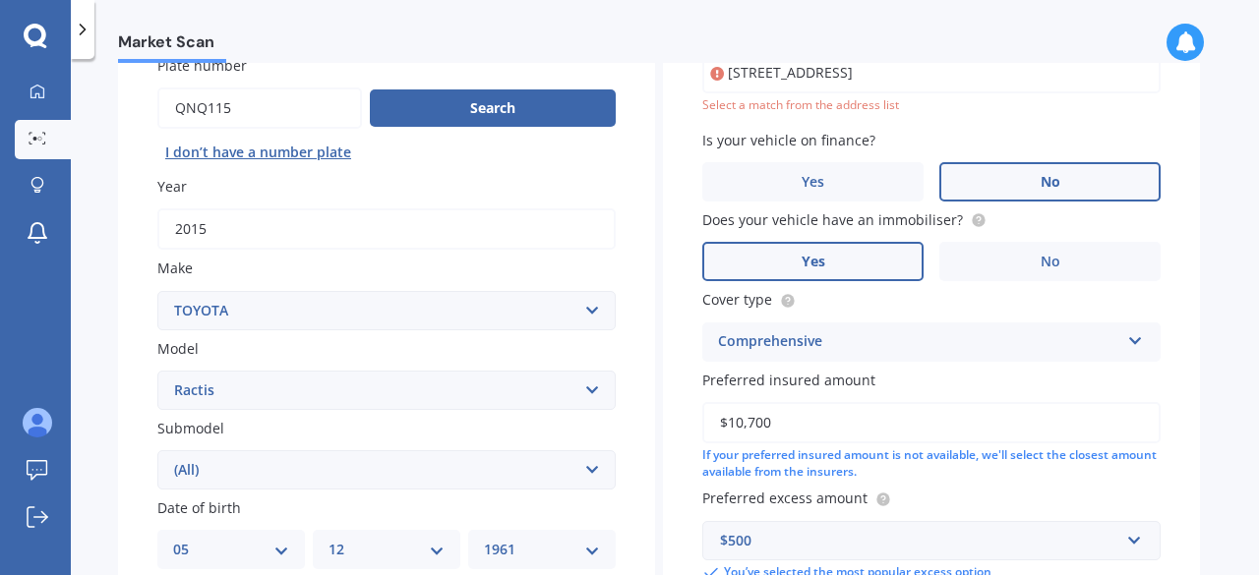
scroll to position [93, 0]
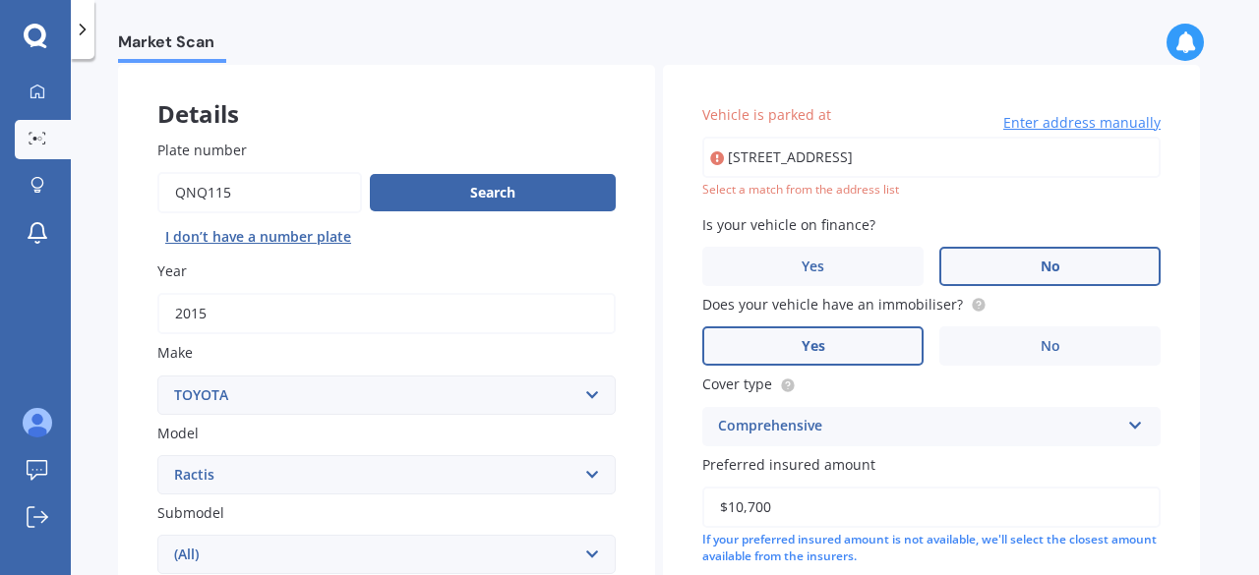
click at [987, 157] on input "[STREET_ADDRESS]" at bounding box center [931, 157] width 458 height 41
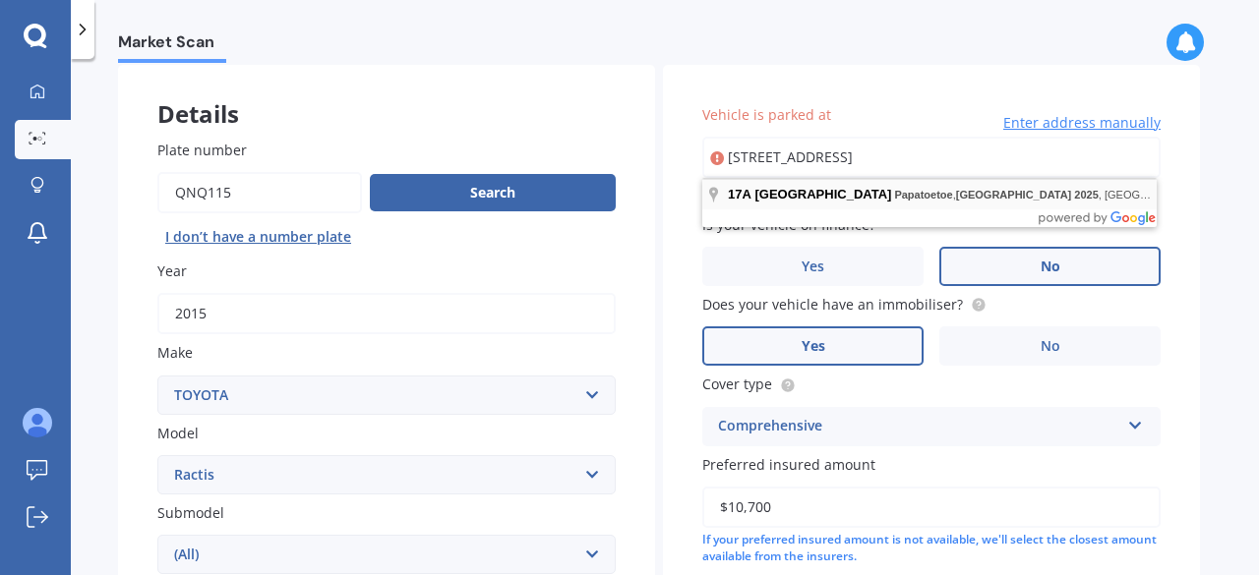
type input "[STREET_ADDRESS]"
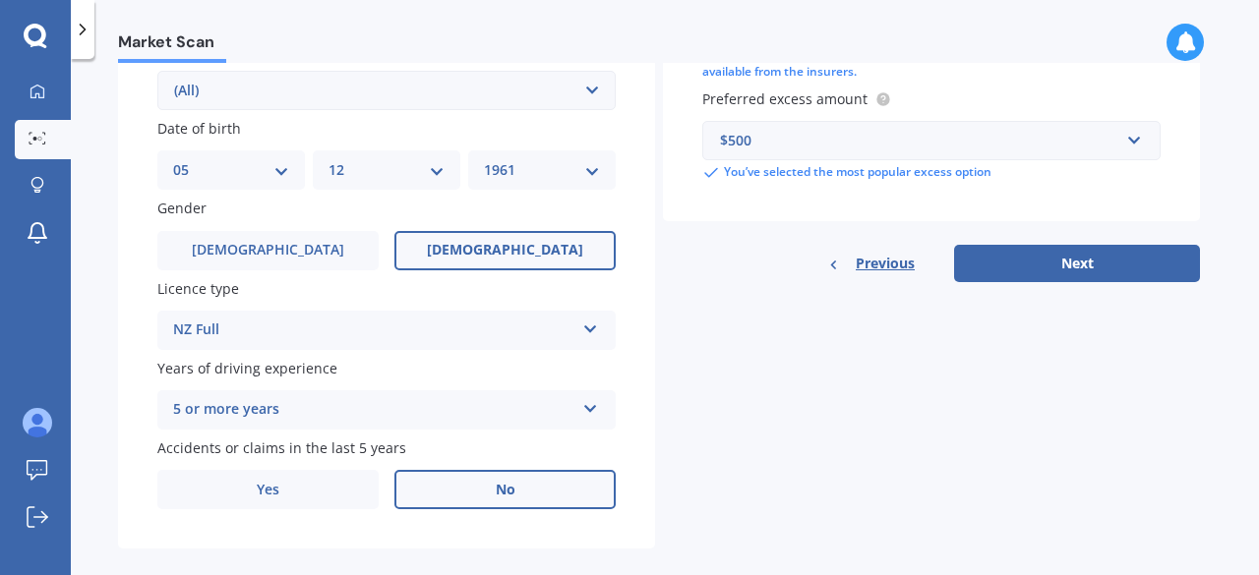
scroll to position [585, 0]
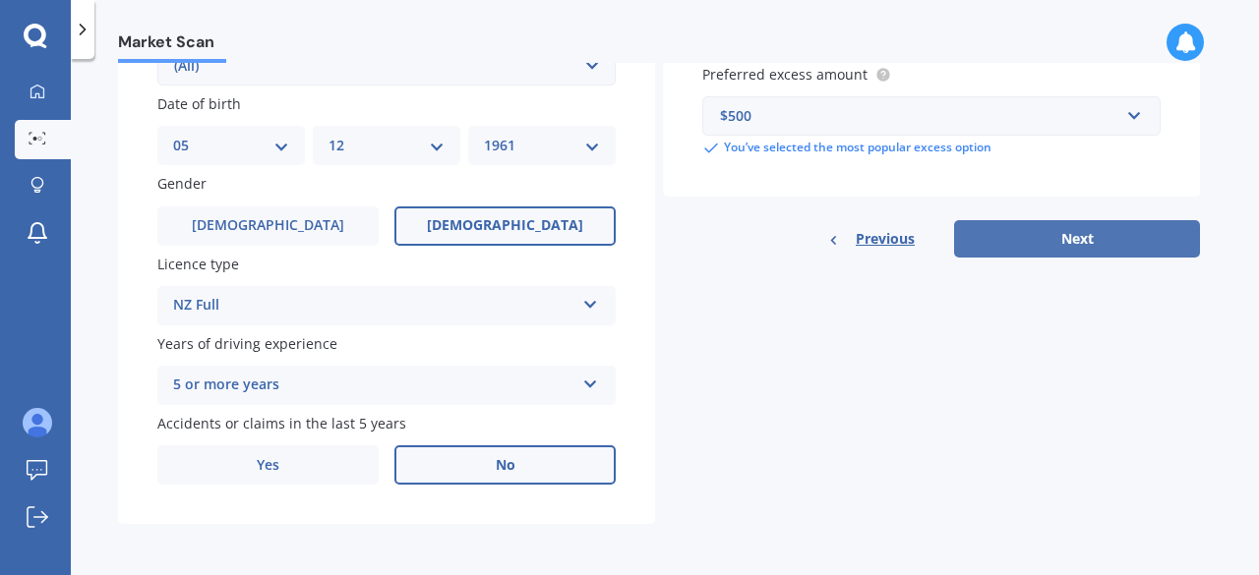
click at [1114, 233] on button "Next" at bounding box center [1077, 238] width 246 height 37
select select "05"
select select "12"
select select "1961"
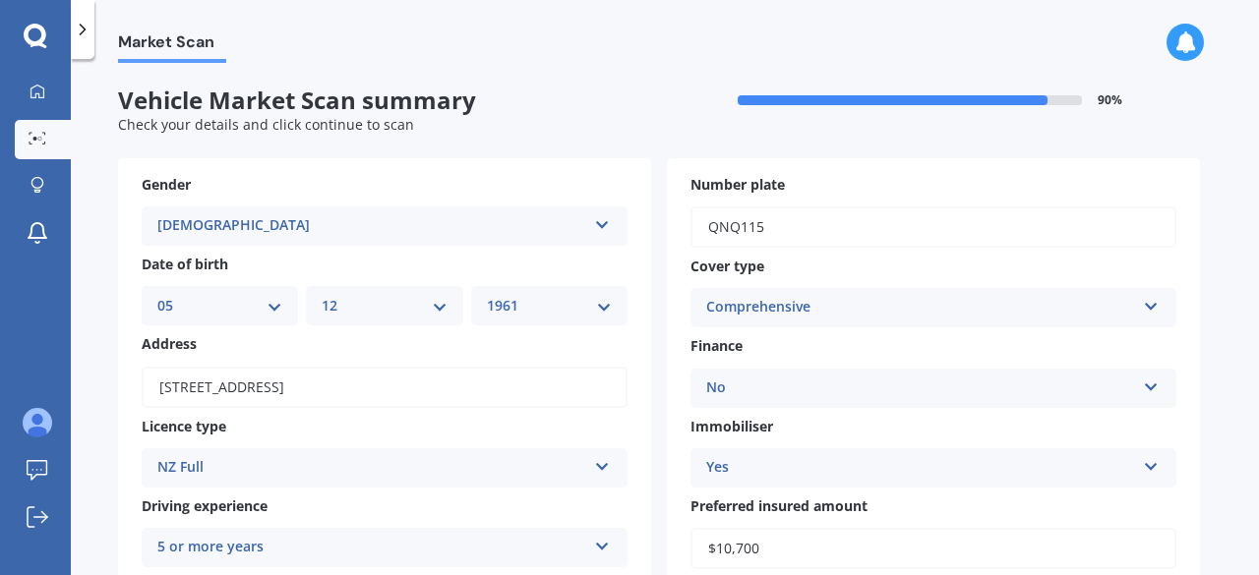
scroll to position [327, 0]
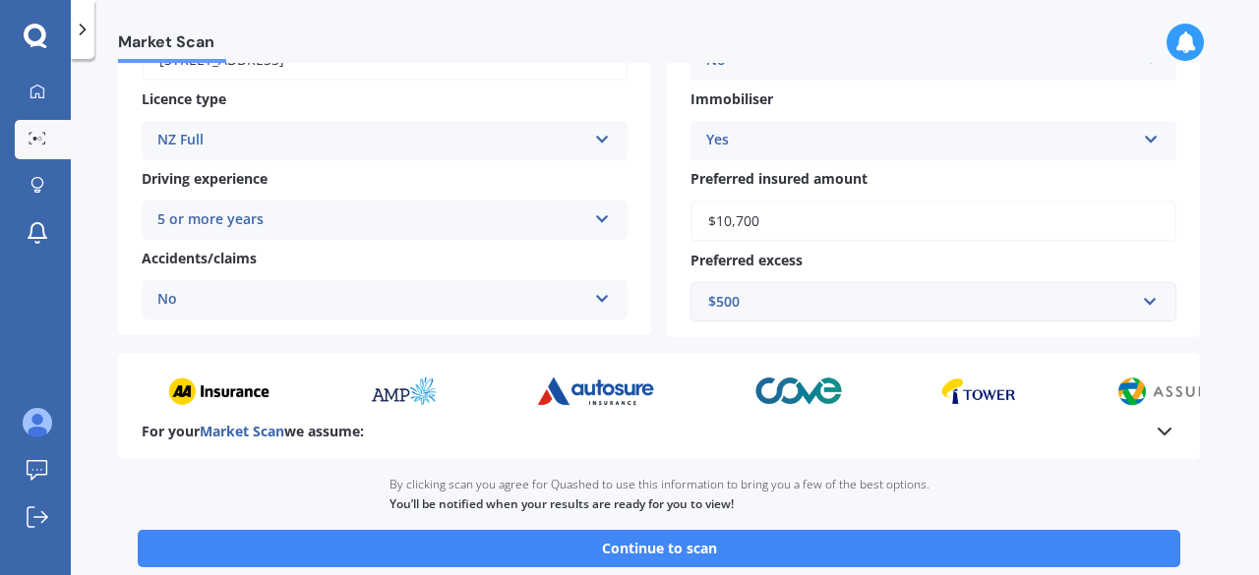
click at [961, 556] on button "Continue to scan" at bounding box center [659, 548] width 1042 height 37
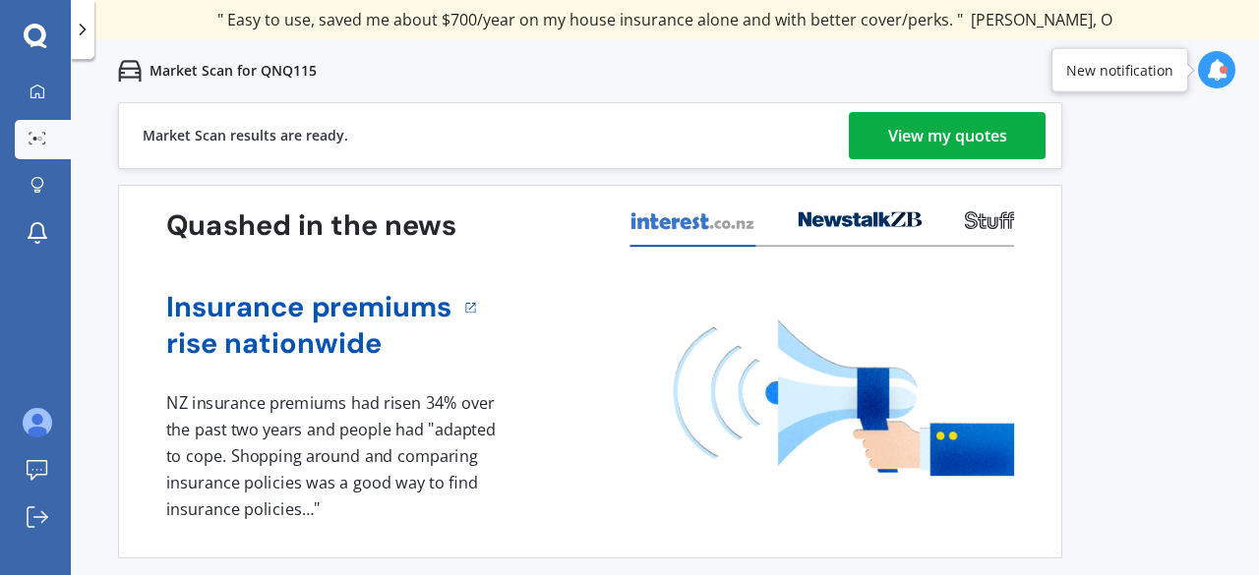
click at [967, 127] on div "View my quotes" at bounding box center [947, 135] width 119 height 47
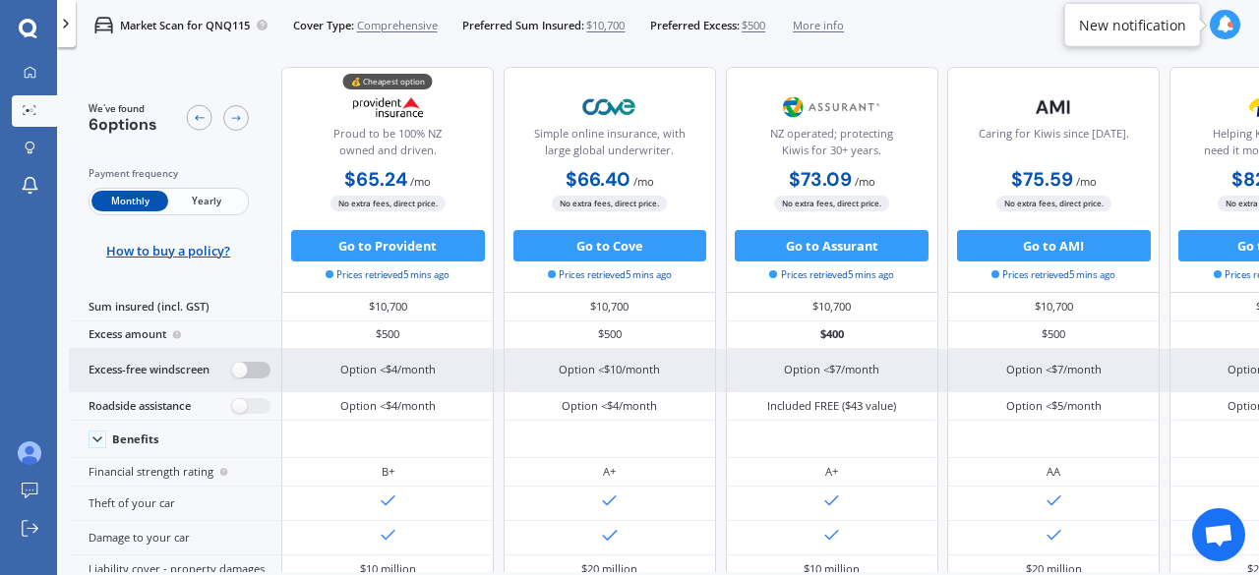
click at [239, 374] on label at bounding box center [251, 370] width 38 height 17
radio input "true"
